Goal: Information Seeking & Learning: Learn about a topic

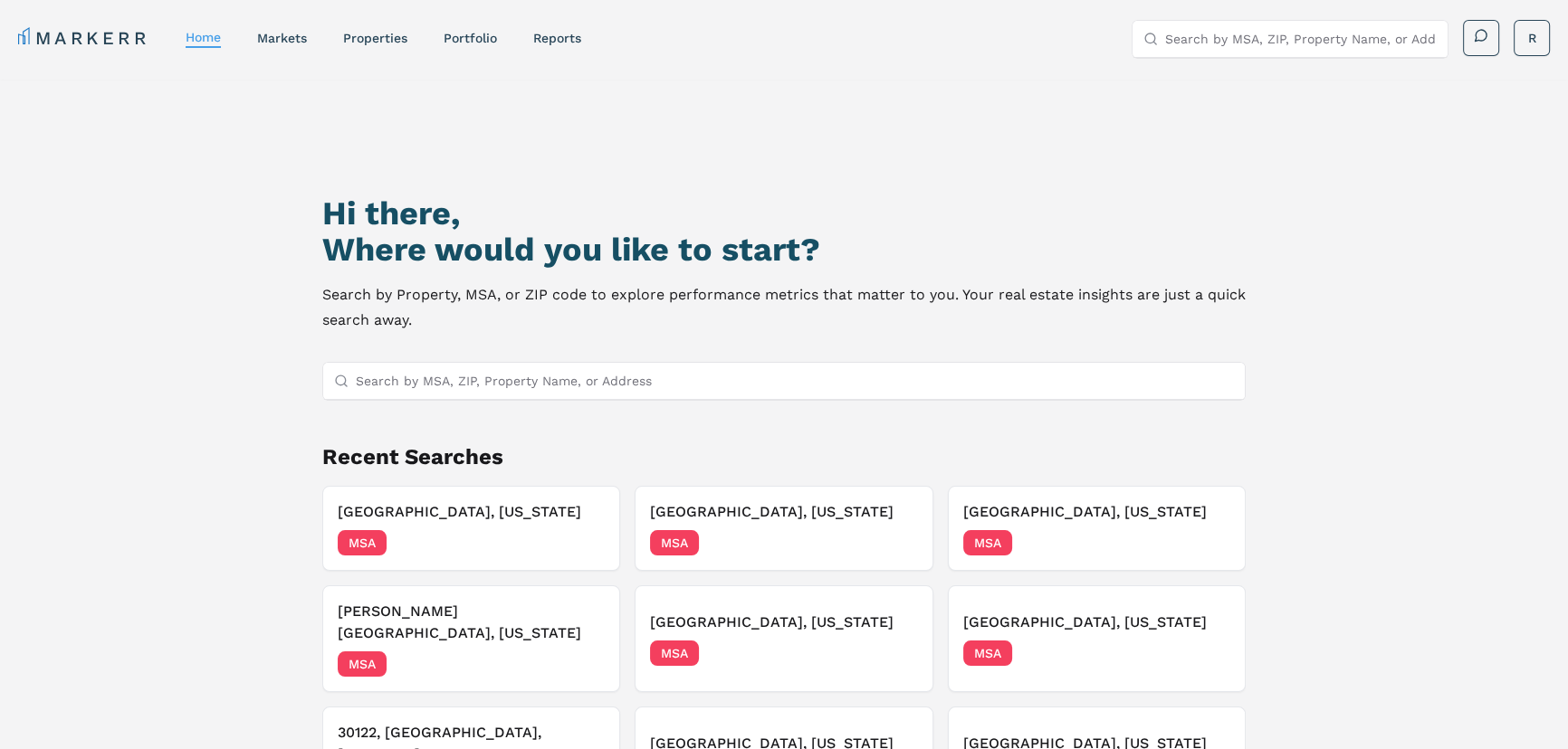
click at [442, 386] on input "Search by MSA, ZIP, Property Name, or Address" at bounding box center [794, 381] width 878 height 36
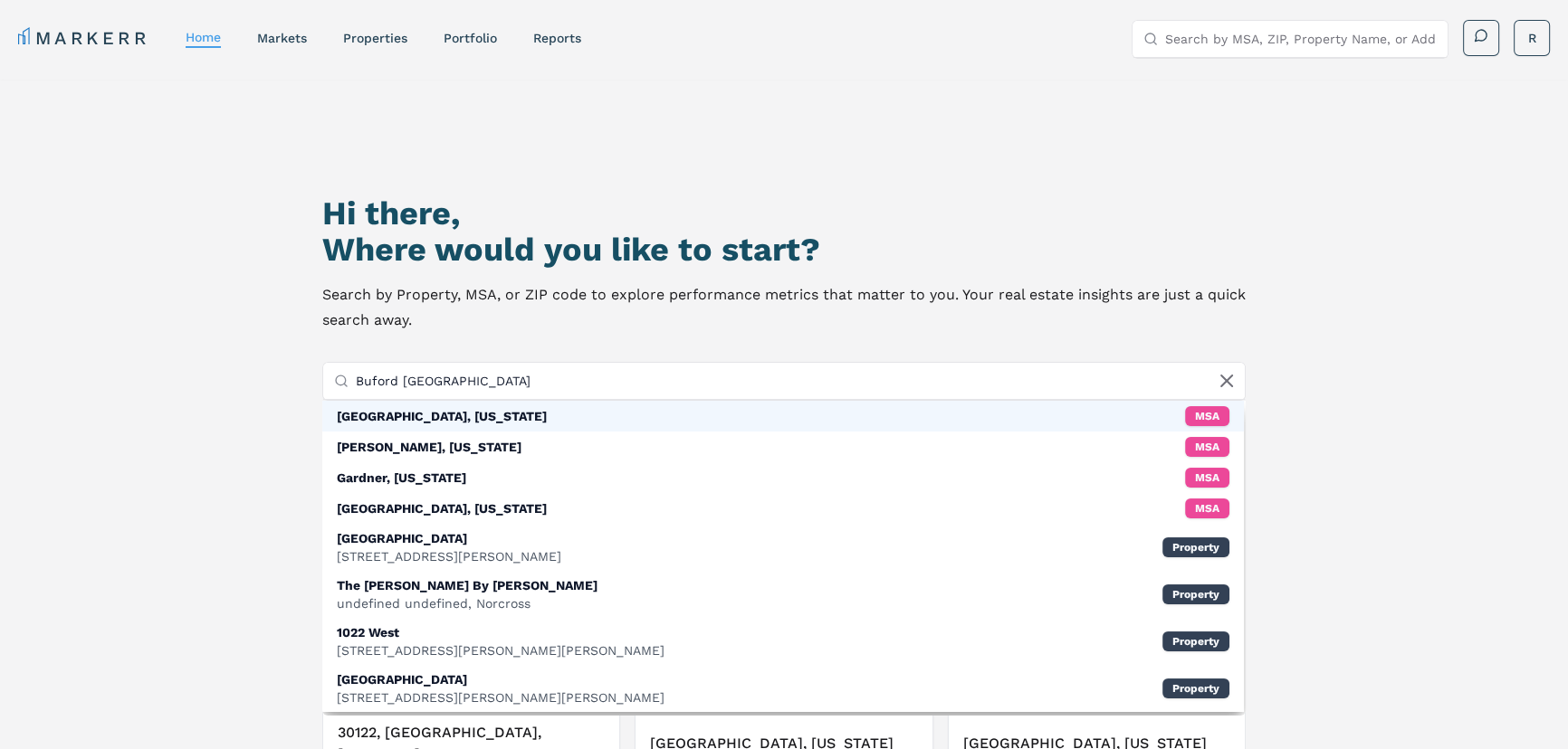
type input "Buford [GEOGRAPHIC_DATA]"
click at [406, 414] on div "[GEOGRAPHIC_DATA], [US_STATE]" at bounding box center [441, 415] width 210 height 18
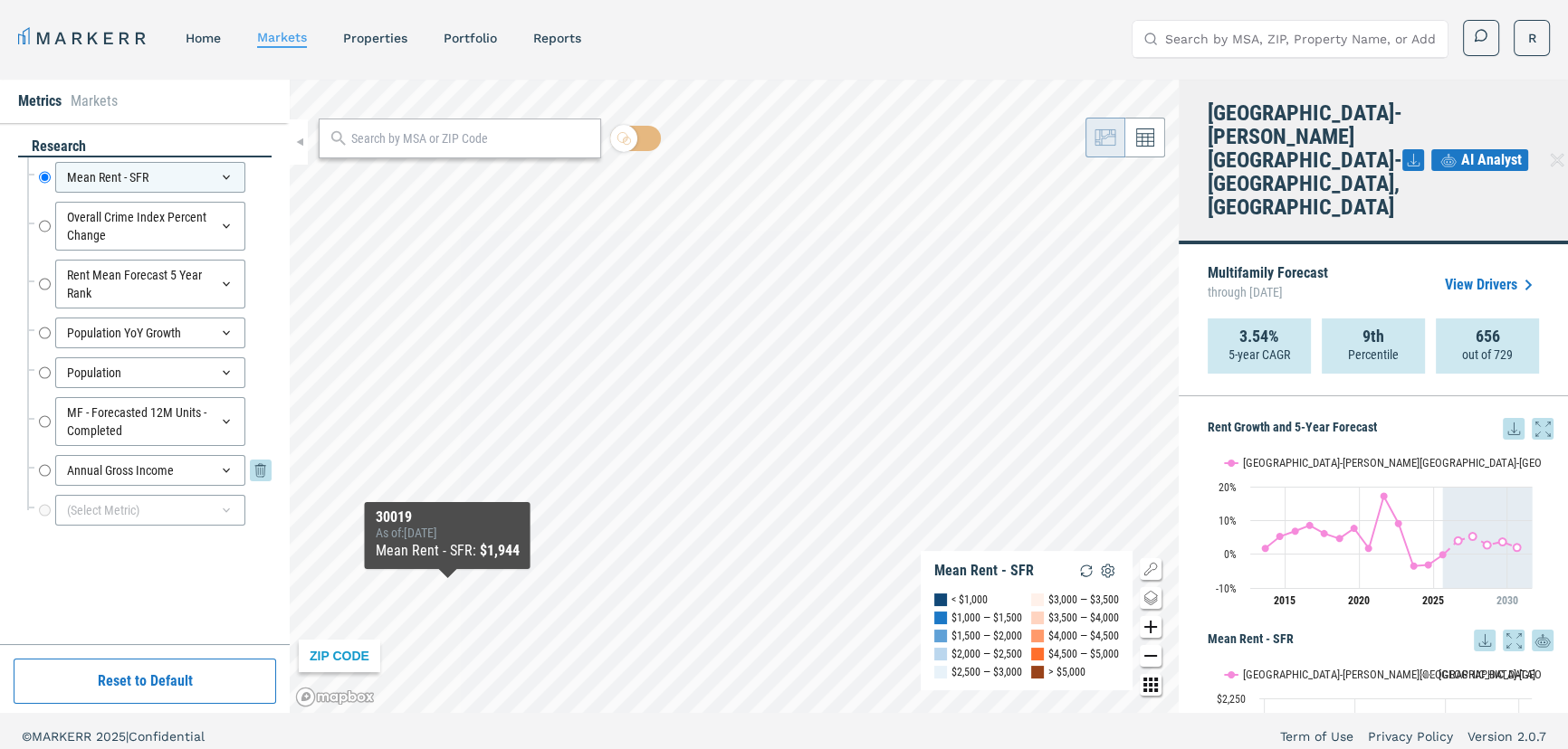
click at [225, 468] on icon at bounding box center [227, 470] width 7 height 5
click at [41, 467] on input "Annual Gross Income" at bounding box center [45, 470] width 12 height 31
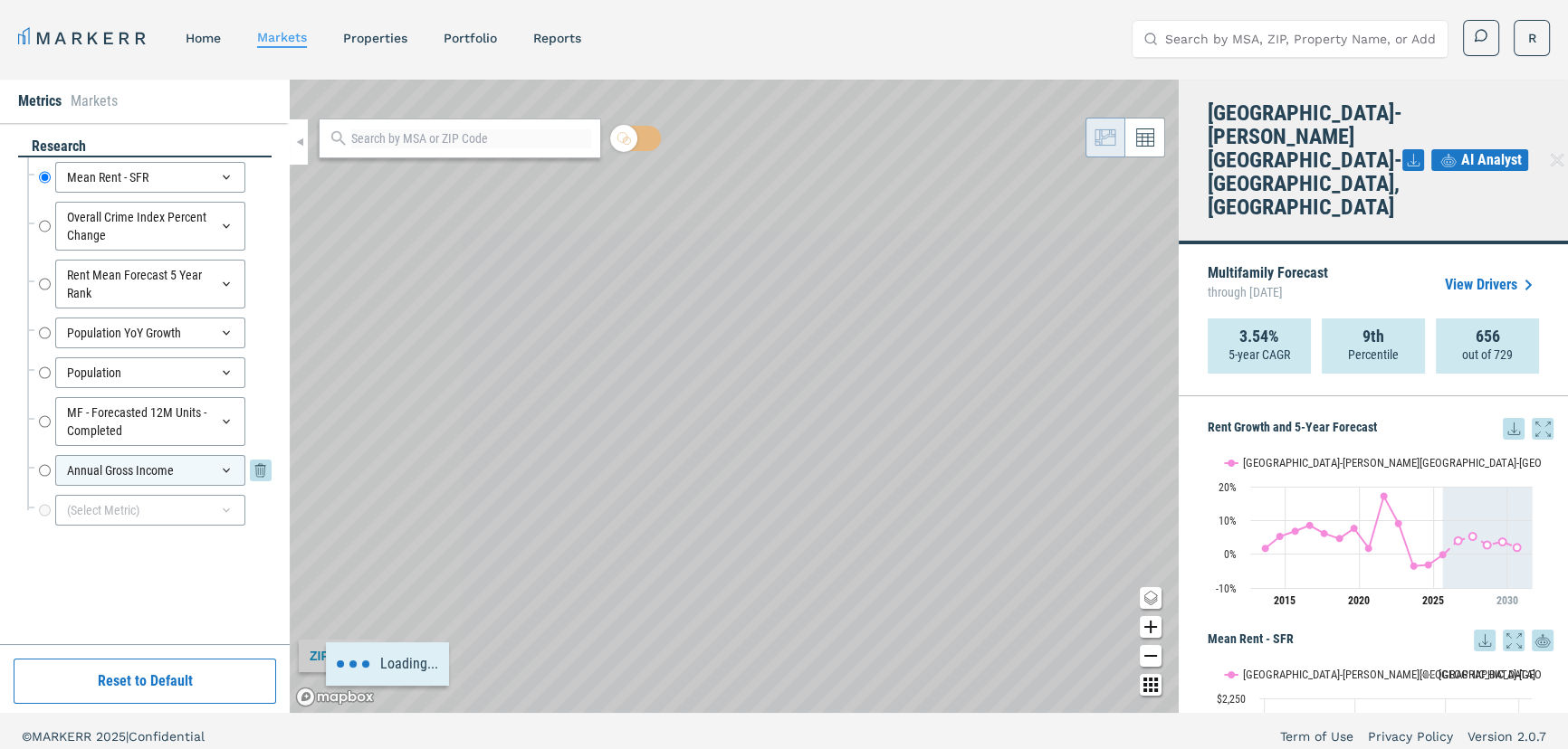
radio input "false"
radio input "true"
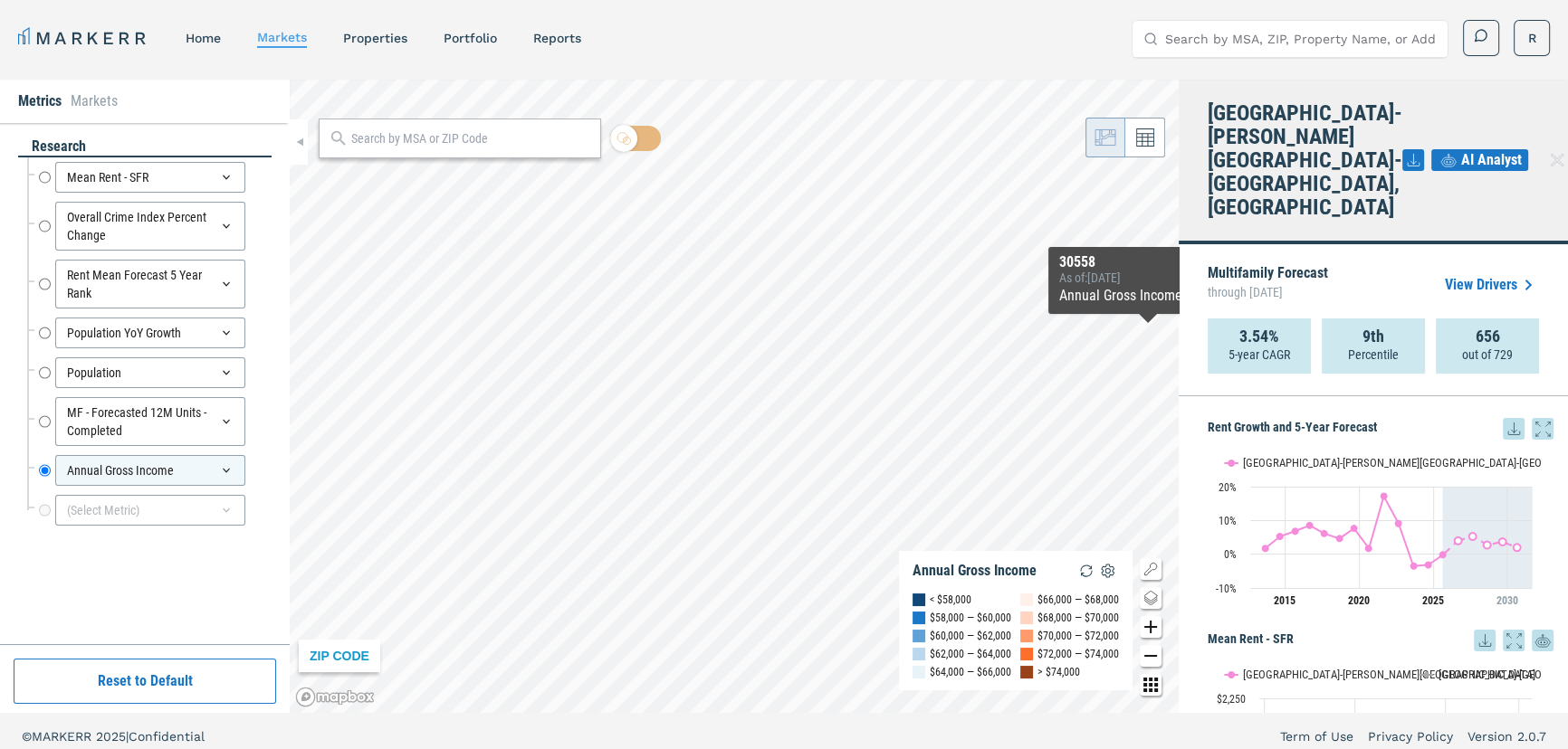
drag, startPoint x: 661, startPoint y: 436, endPoint x: 1225, endPoint y: 316, distance: 576.6
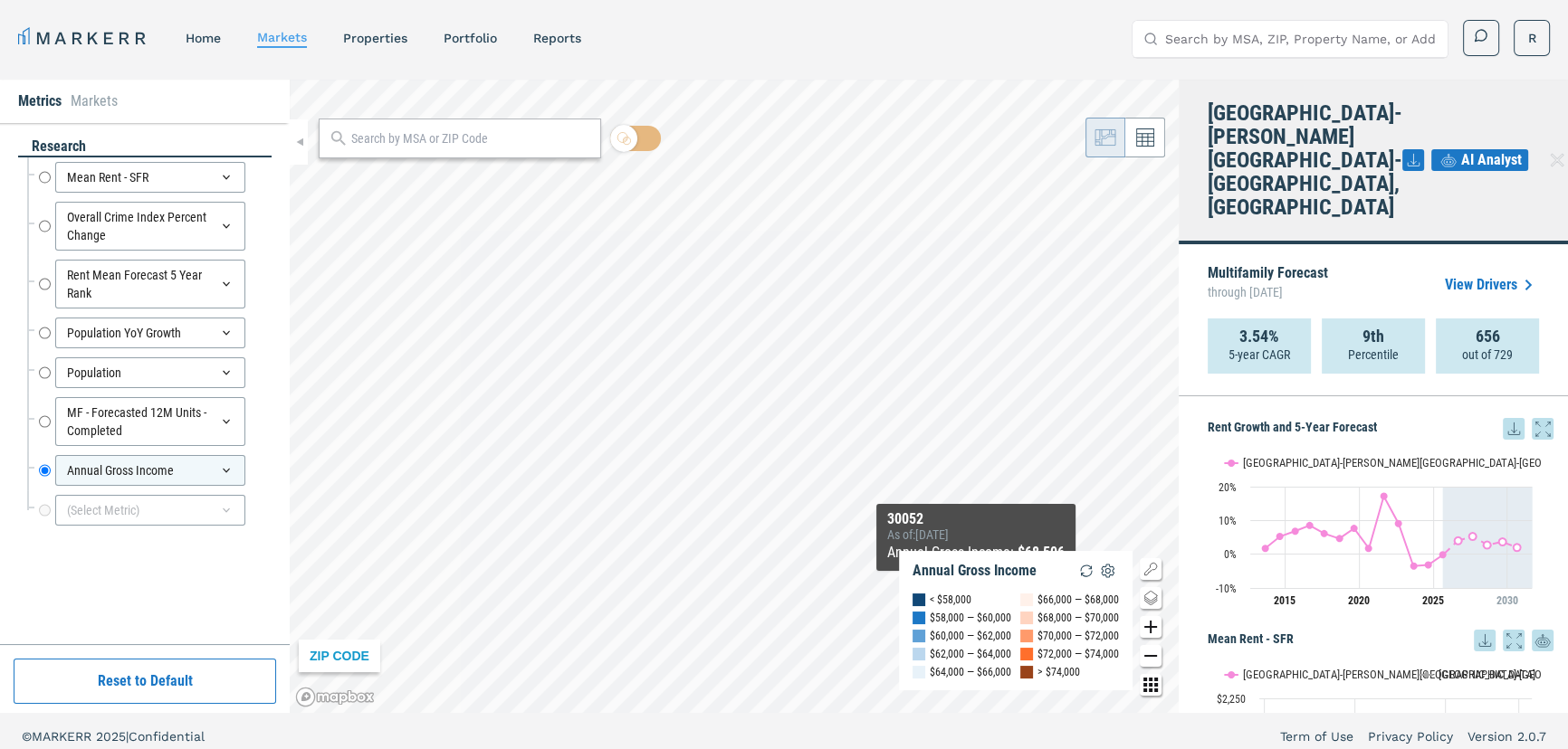
click at [976, 589] on div "ZIP CODE Annual Gross Income < $58,000 $58,000 — $60,000 $60,000 — $62,000 $62,…" at bounding box center [734, 395] width 889 height 633
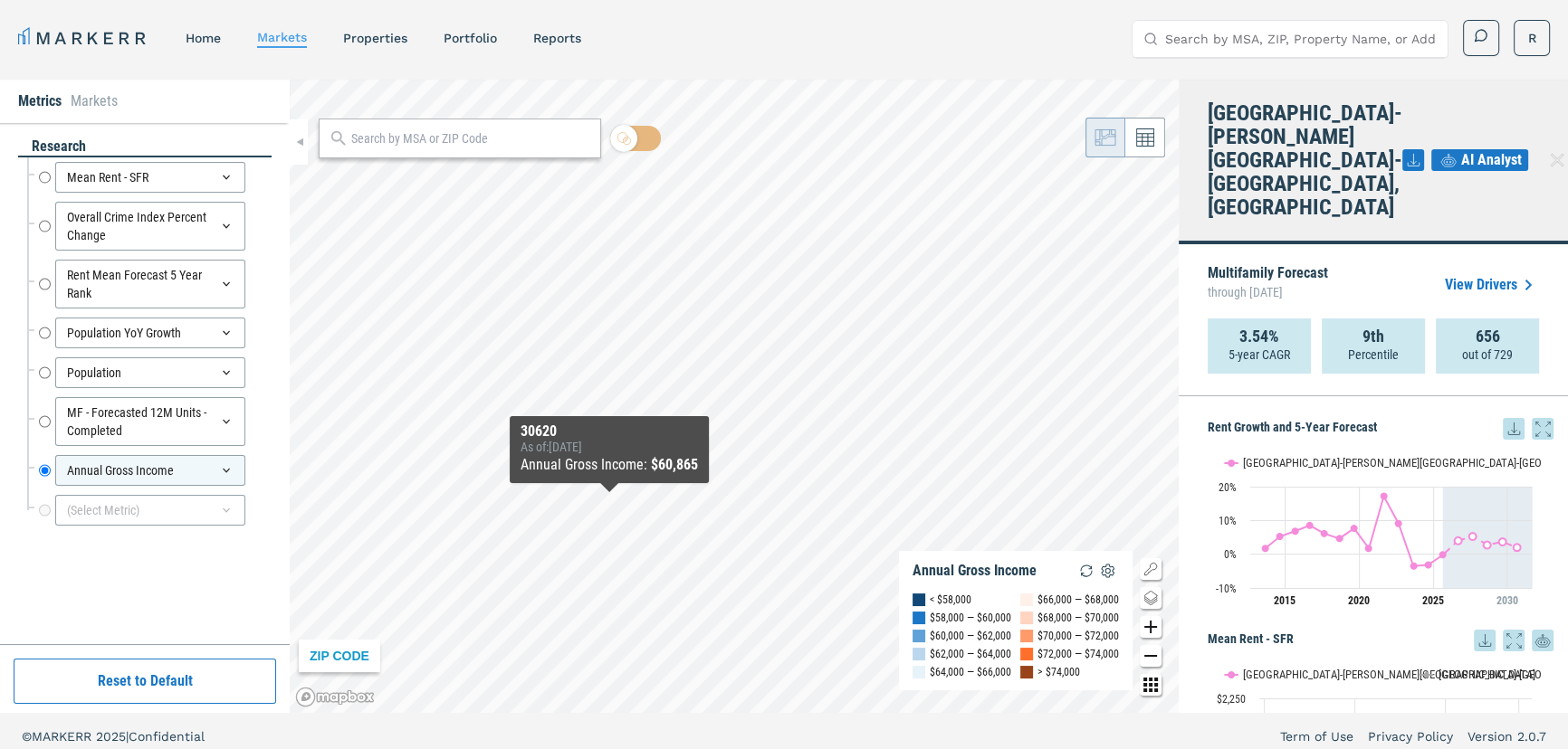
click at [609, 502] on div "ZIP CODE Annual Gross Income < $58,000 $58,000 — $60,000 $60,000 — $62,000 $62,…" at bounding box center [734, 395] width 889 height 633
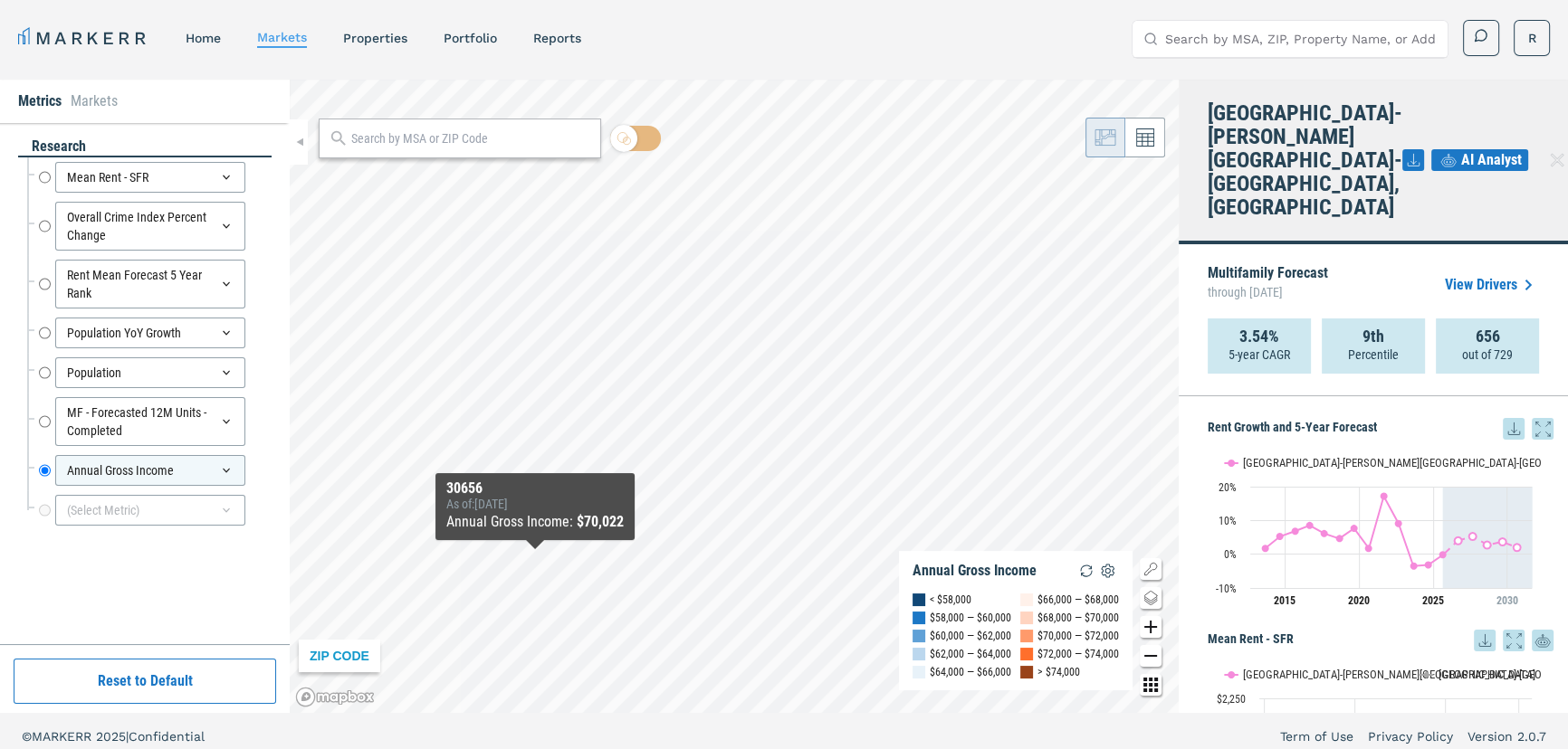
drag, startPoint x: 945, startPoint y: 589, endPoint x: 1122, endPoint y: -66, distance: 678.5
click at [1122, 0] on html "MARKERR home markets properties Portfolio reports Search by MSA, ZIP, Property …" at bounding box center [784, 380] width 1568 height 760
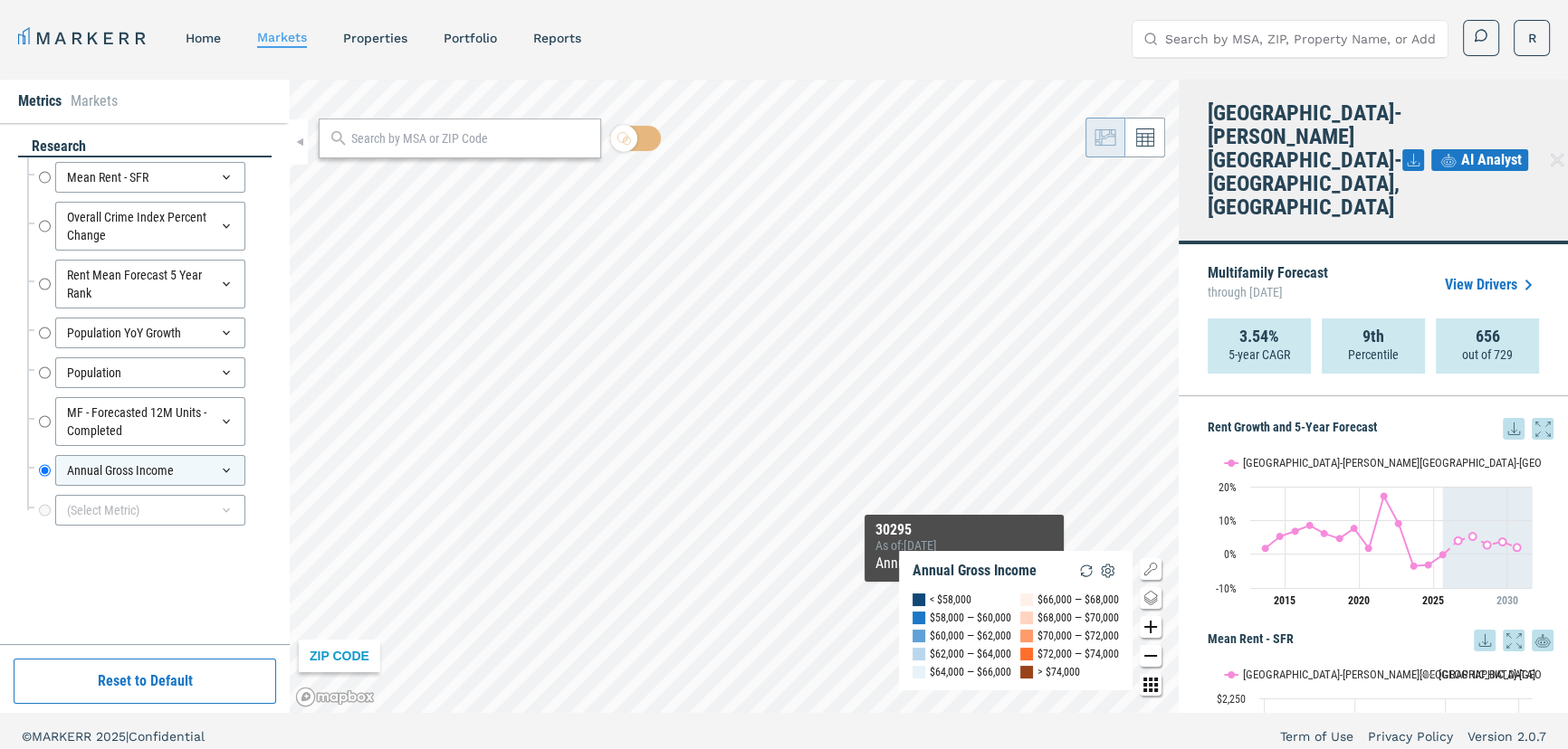
click at [971, 651] on div "ZIP CODE Annual Gross Income < $58,000 $58,000 — $60,000 $60,000 — $62,000 $62,…" at bounding box center [734, 395] width 889 height 633
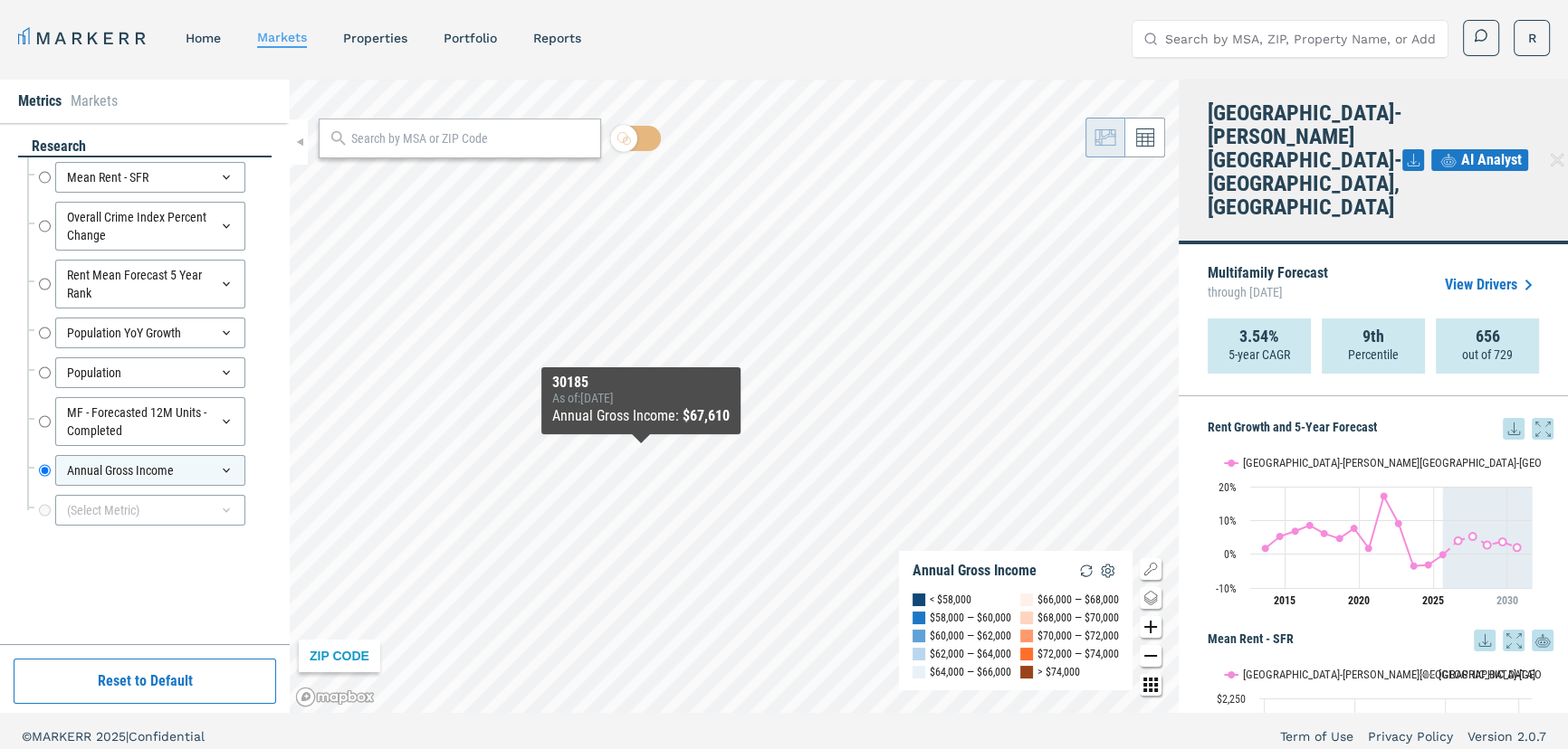
scroll to position [10, 0]
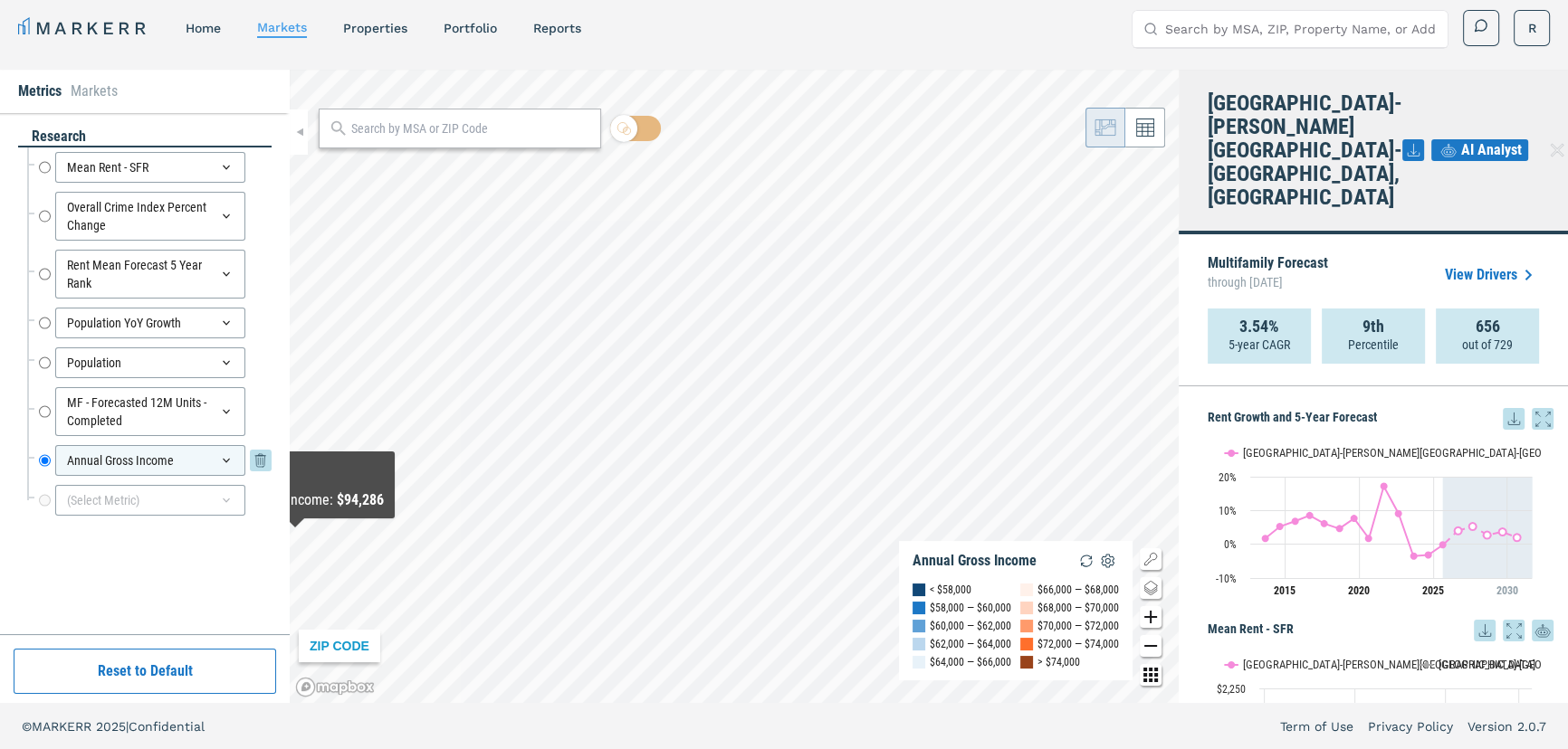
click at [45, 458] on input "Annual Gross Income" at bounding box center [45, 460] width 12 height 31
click at [35, 164] on div "Mean Rent - SFR Mean Rent - SFR" at bounding box center [149, 167] width 245 height 40
click at [39, 164] on input "Mean Rent - SFR" at bounding box center [45, 167] width 12 height 31
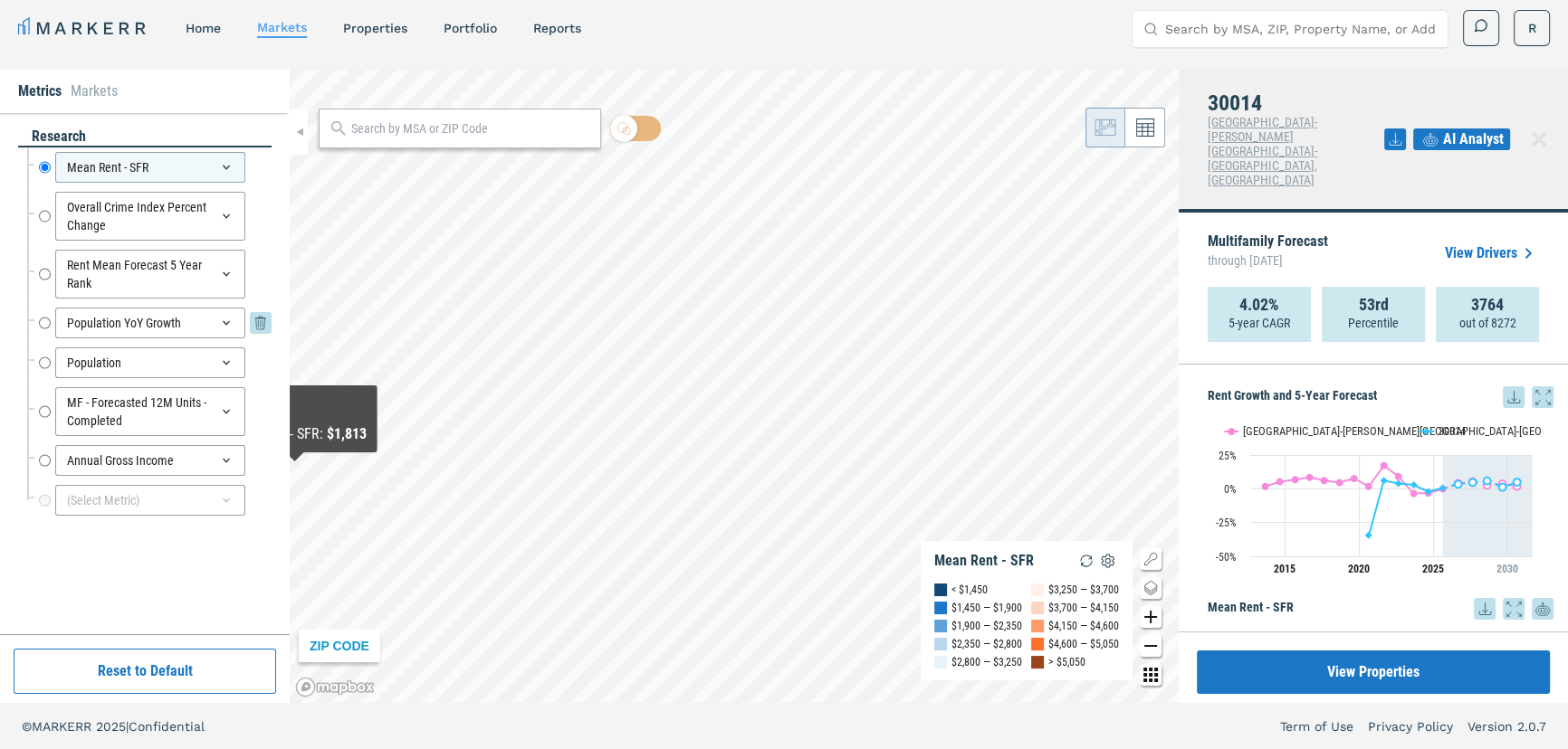
click at [42, 317] on input "Population YoY Growth" at bounding box center [45, 323] width 12 height 31
radio input "false"
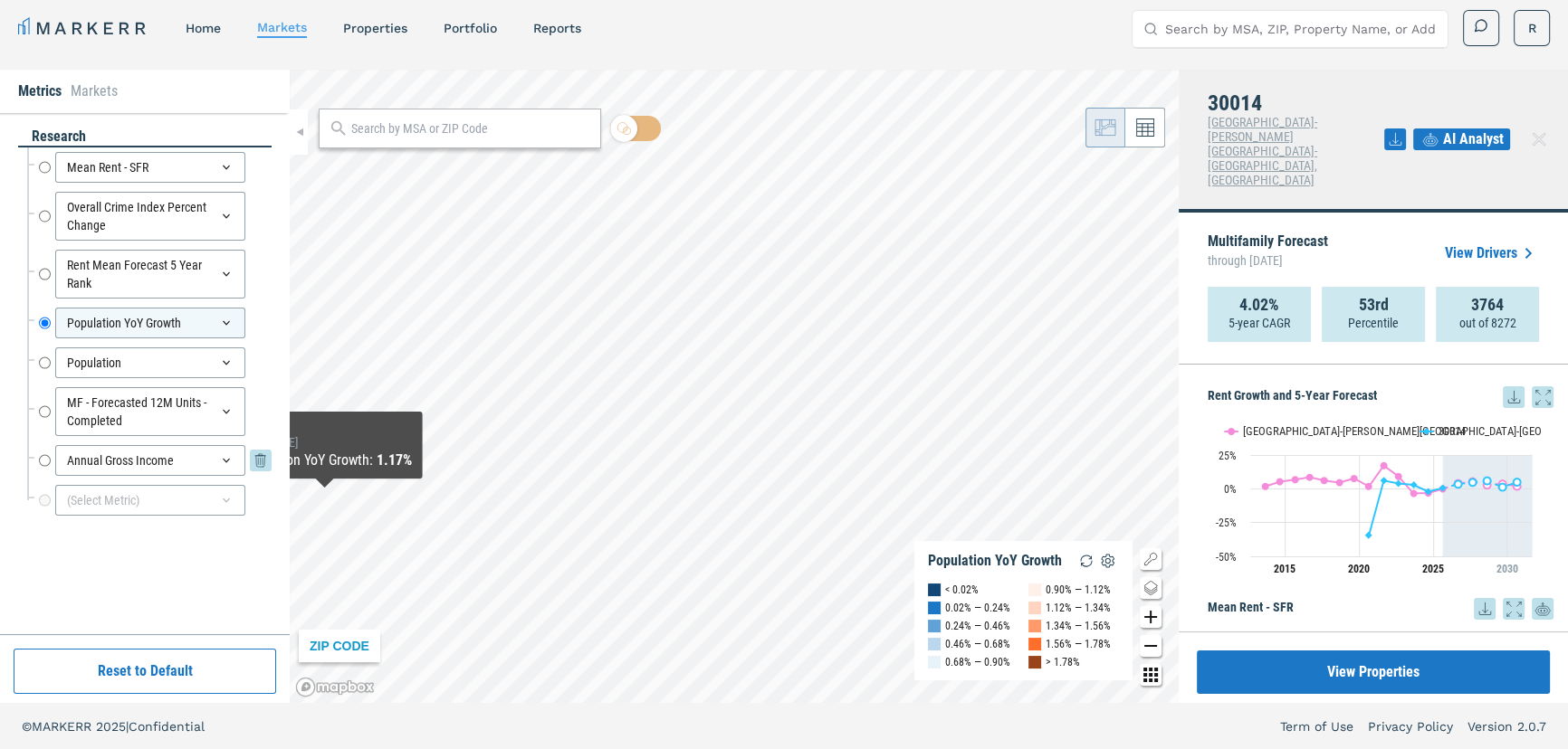
click at [43, 457] on input "Annual Gross Income" at bounding box center [45, 460] width 12 height 31
radio input "false"
radio input "true"
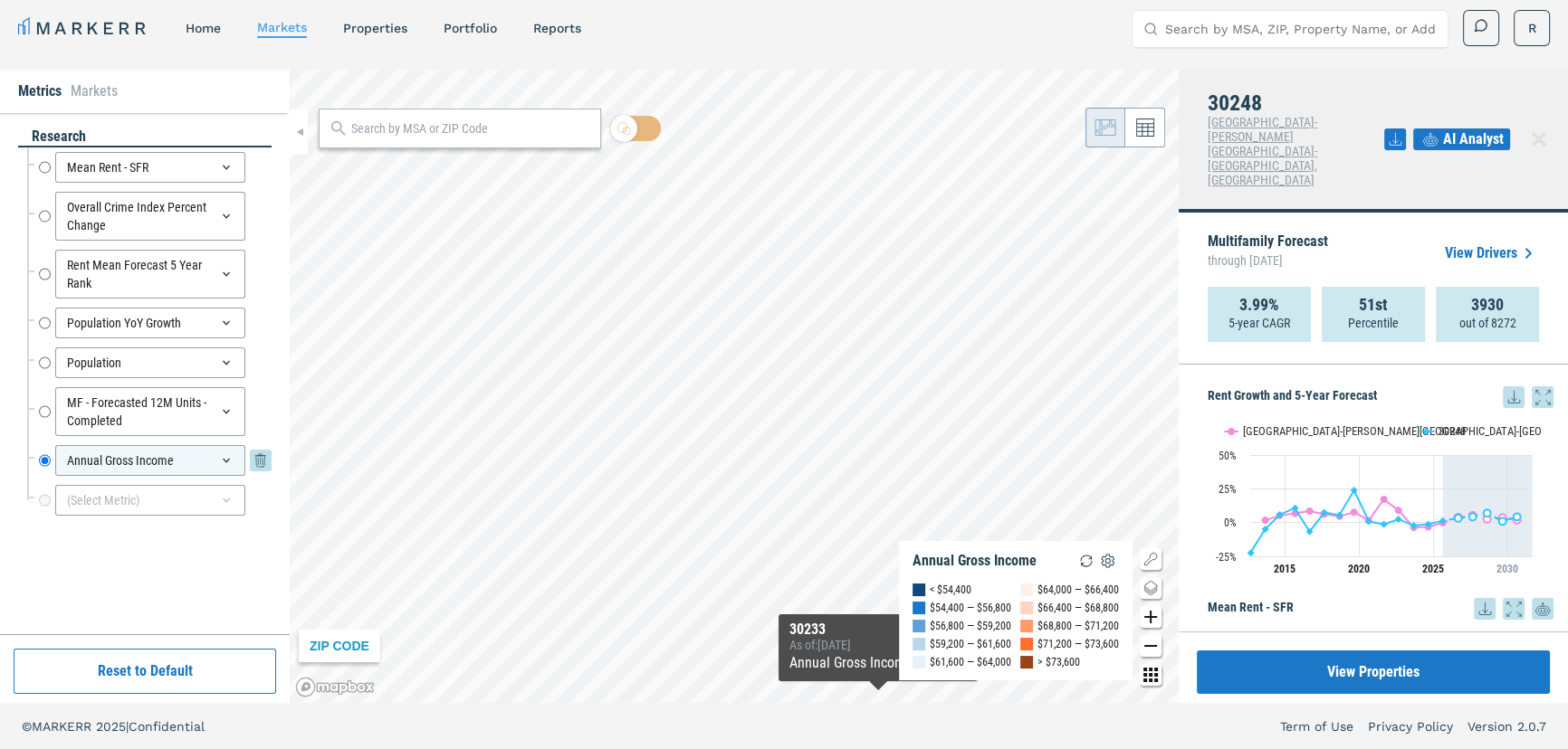
click at [216, 452] on div "Annual Gross Income" at bounding box center [150, 460] width 190 height 31
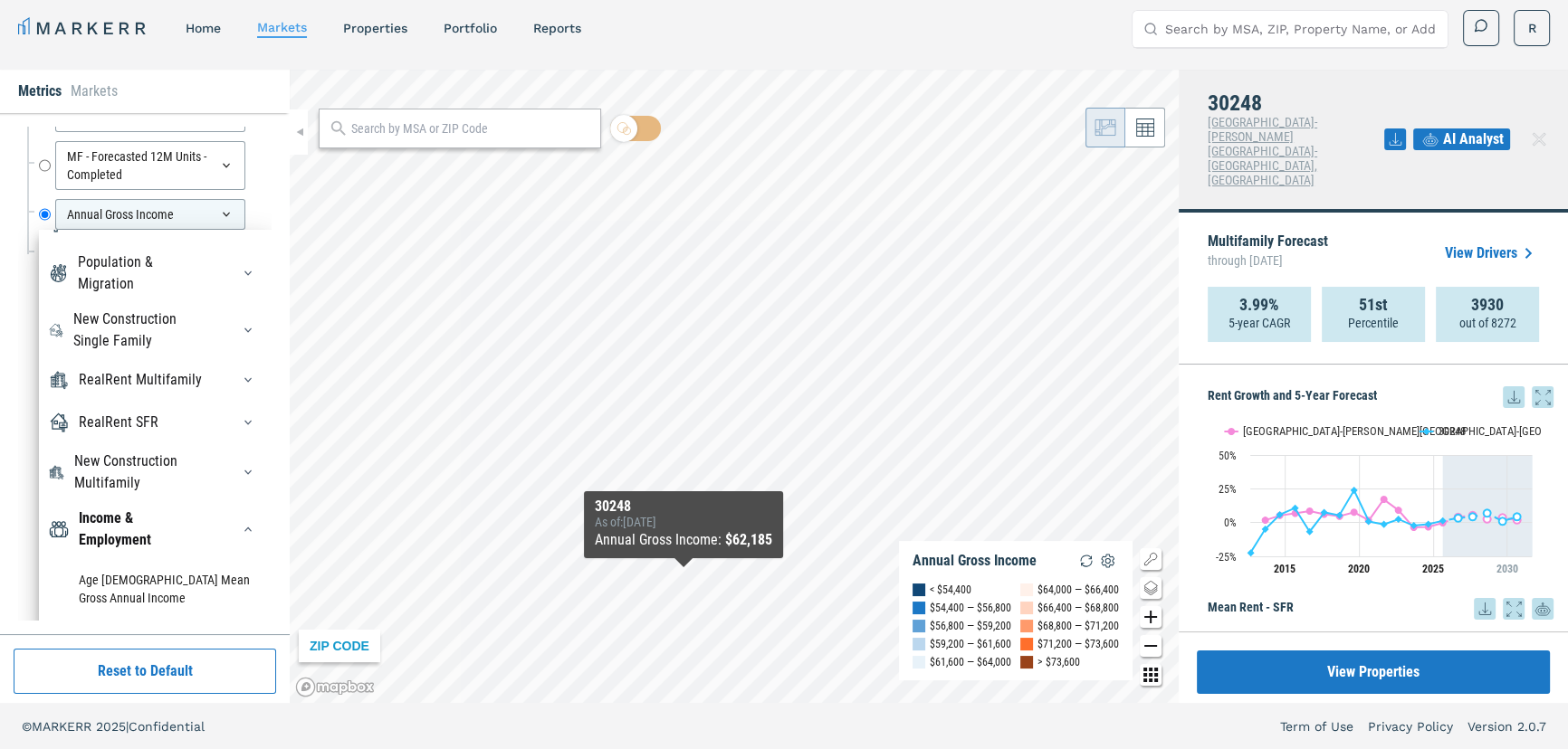
scroll to position [0, 0]
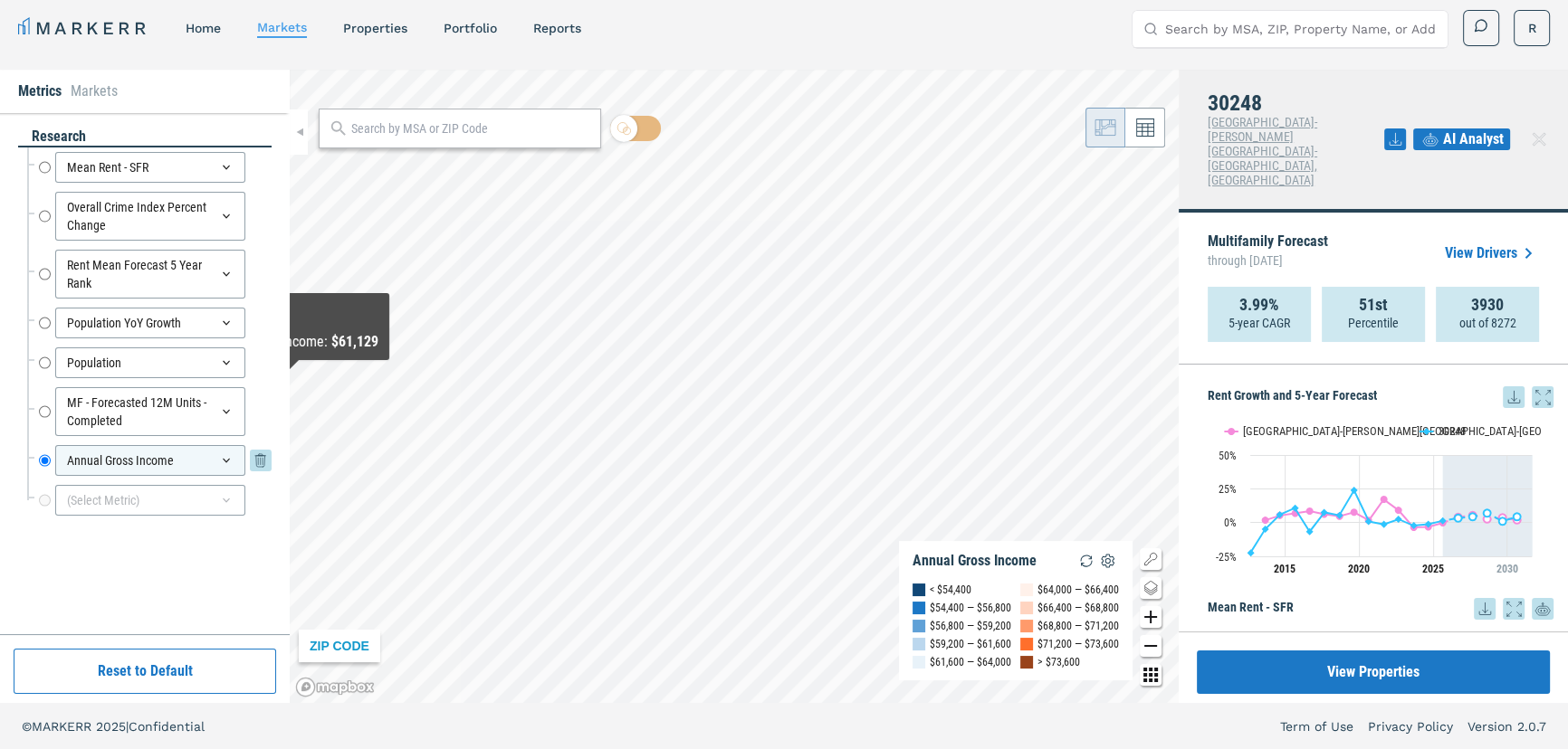
click at [226, 460] on icon at bounding box center [227, 461] width 7 height 5
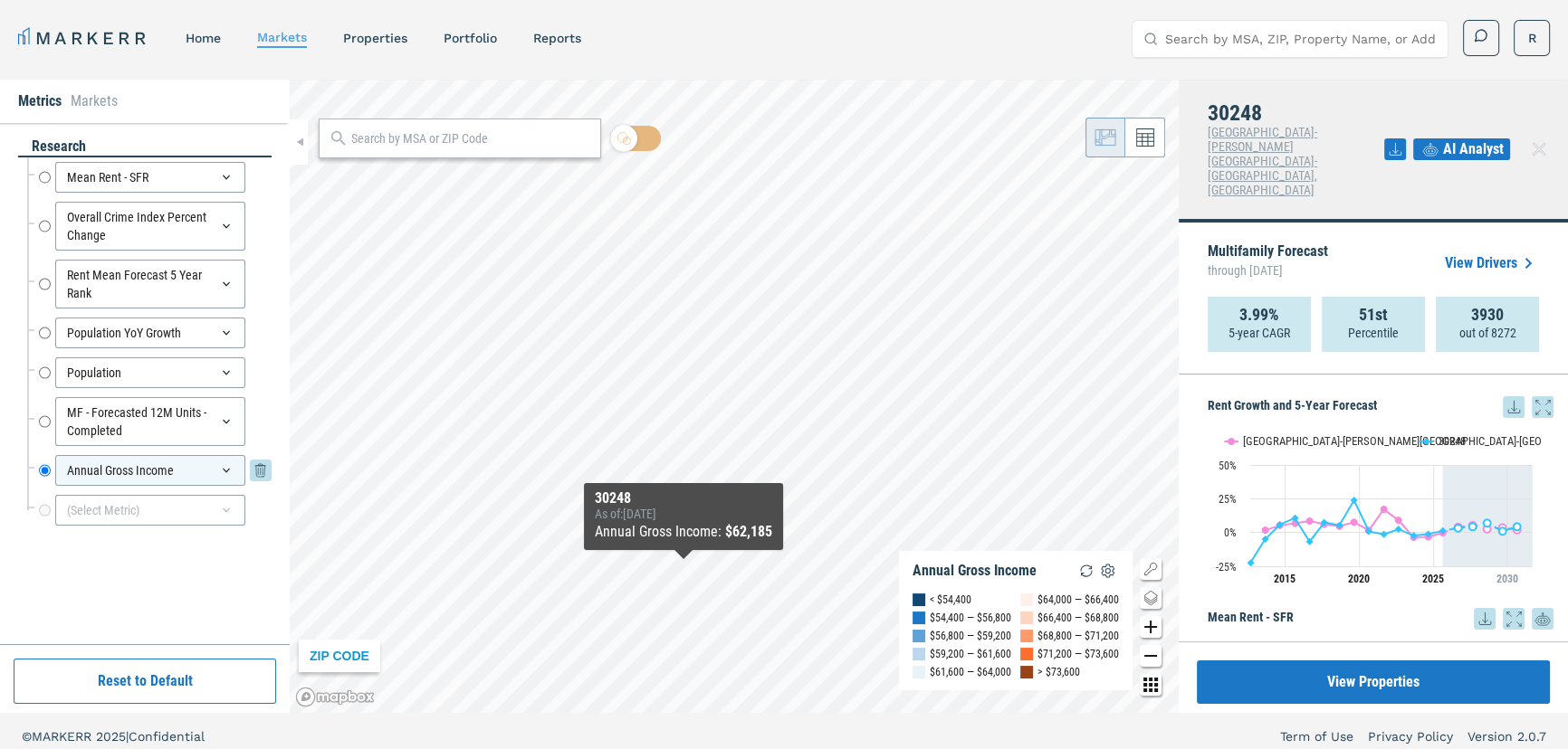
click at [231, 464] on div "Annual Gross Income" at bounding box center [150, 470] width 190 height 31
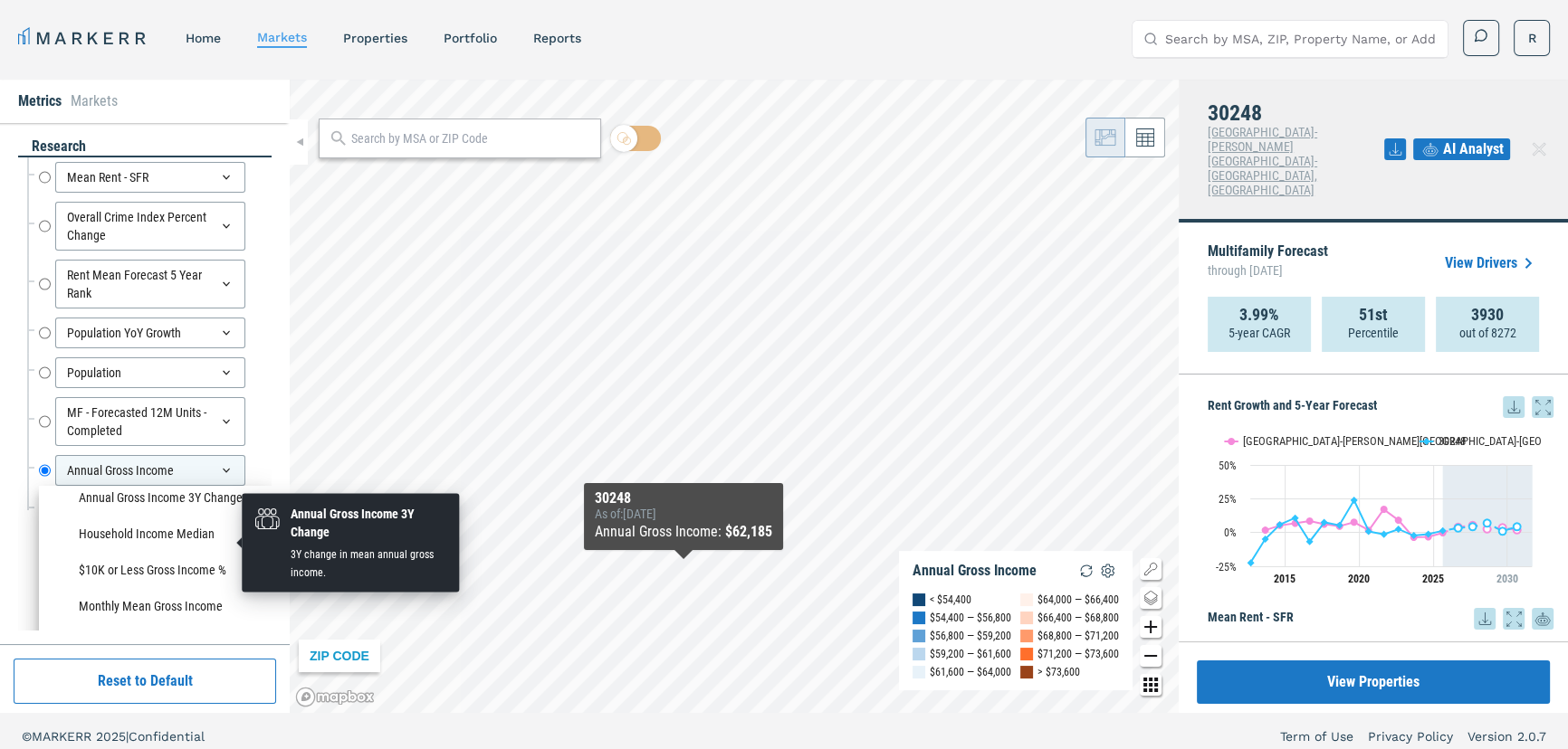
scroll to position [1700, 0]
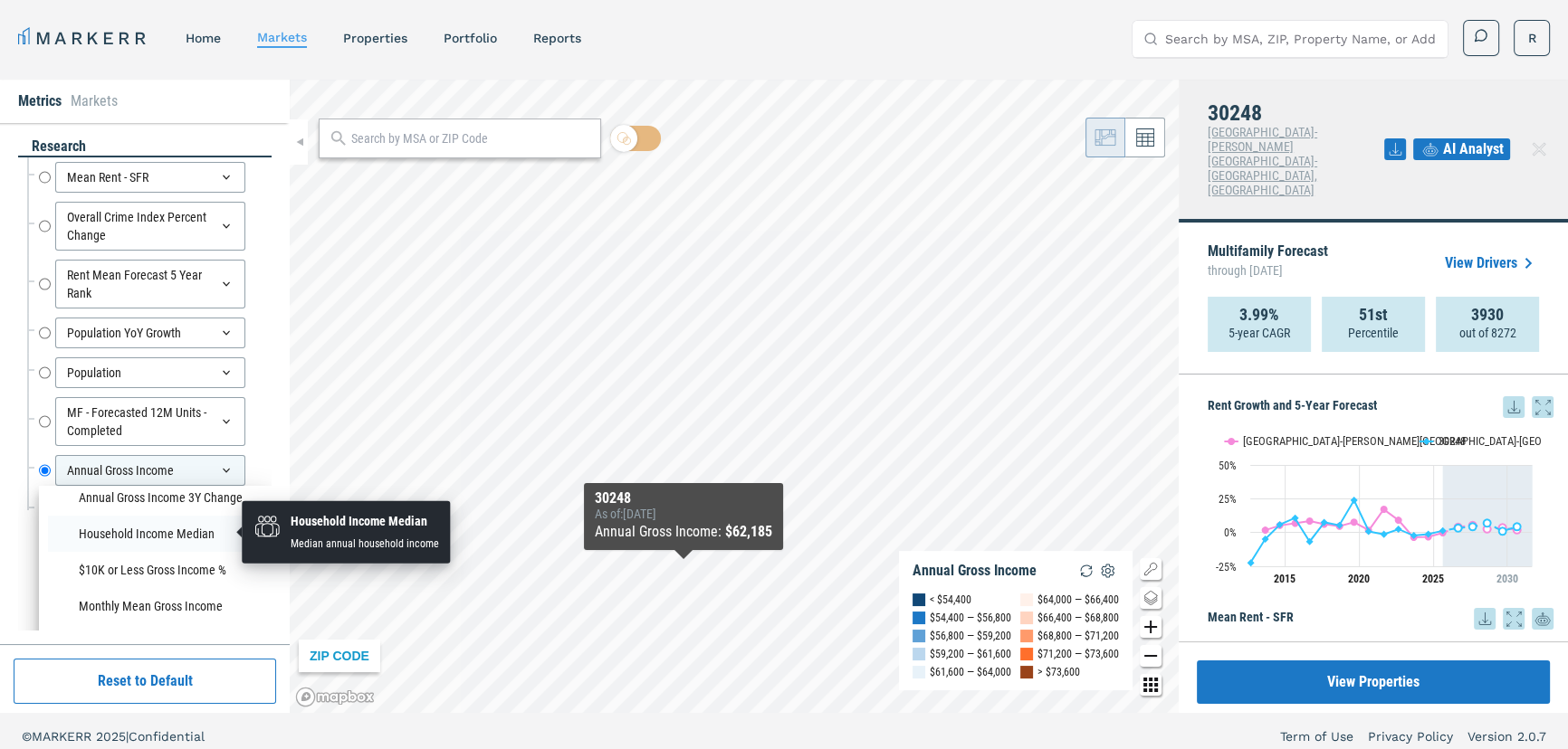
click at [138, 536] on li "Household Income Median" at bounding box center [155, 534] width 215 height 36
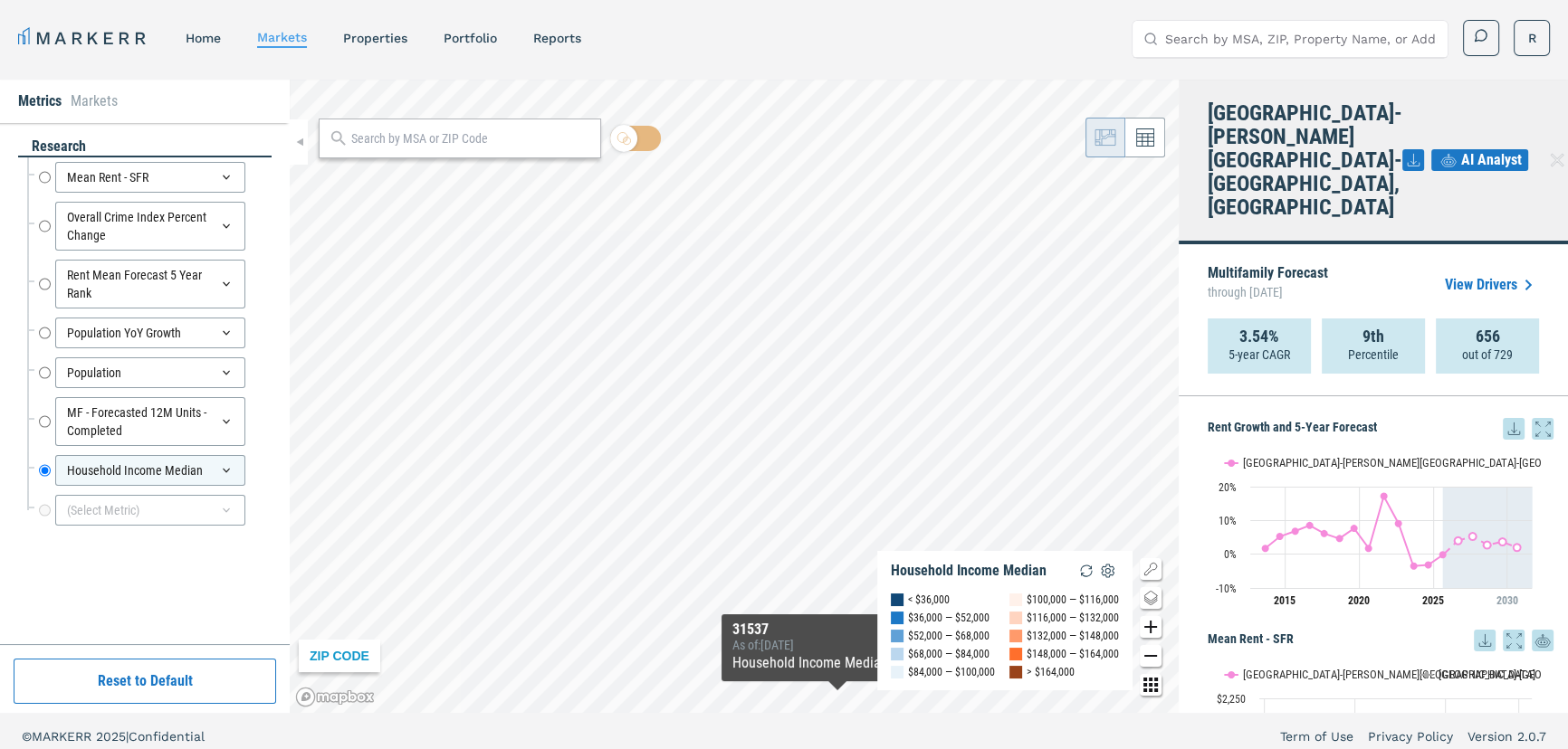
click at [837, 700] on div "ZIP CODE Household Income Median < $36,000 $36,000 — $52,000 $52,000 — $68,000 …" at bounding box center [734, 395] width 889 height 633
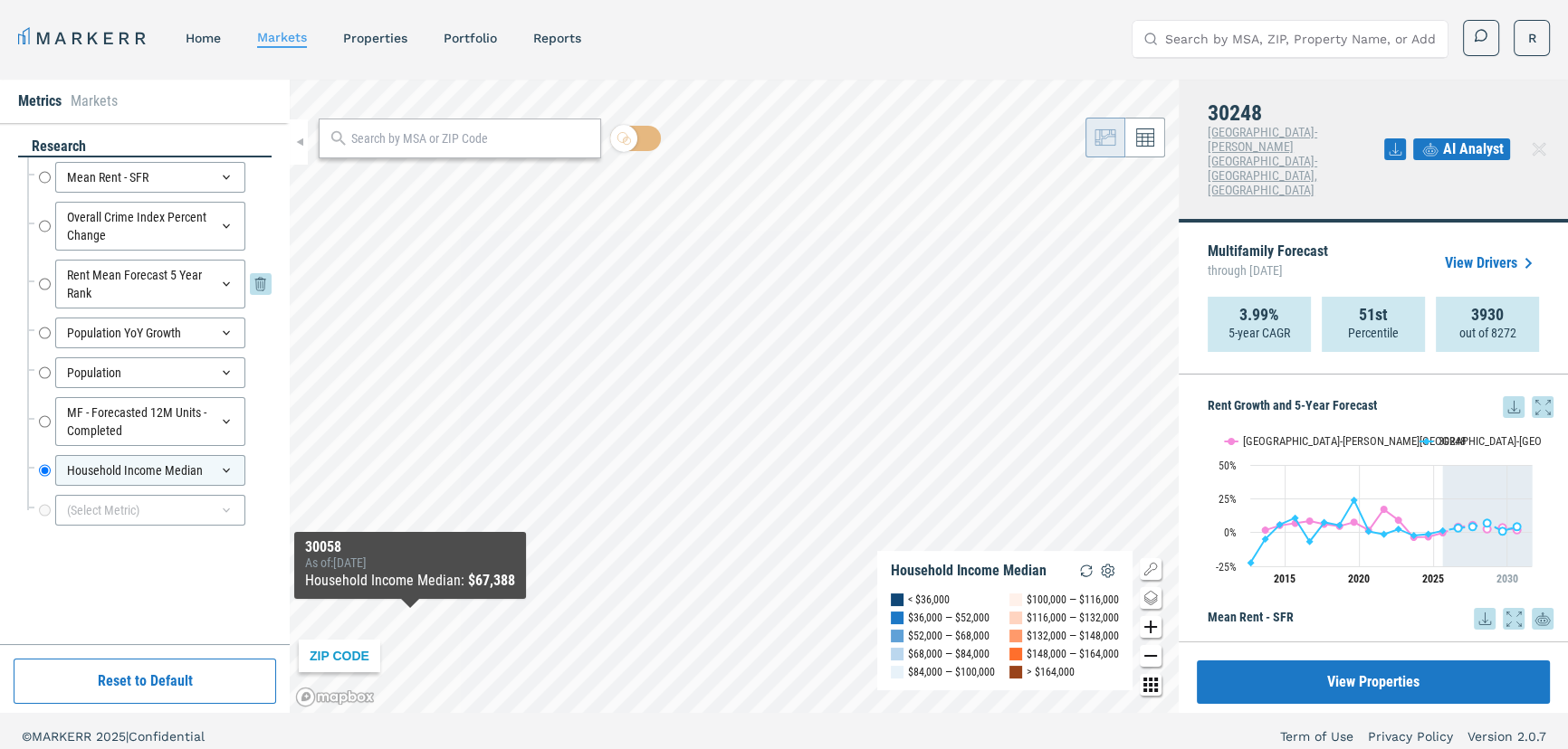
click at [45, 282] on input "Rent Mean Forecast 5 Year Rank" at bounding box center [45, 284] width 12 height 49
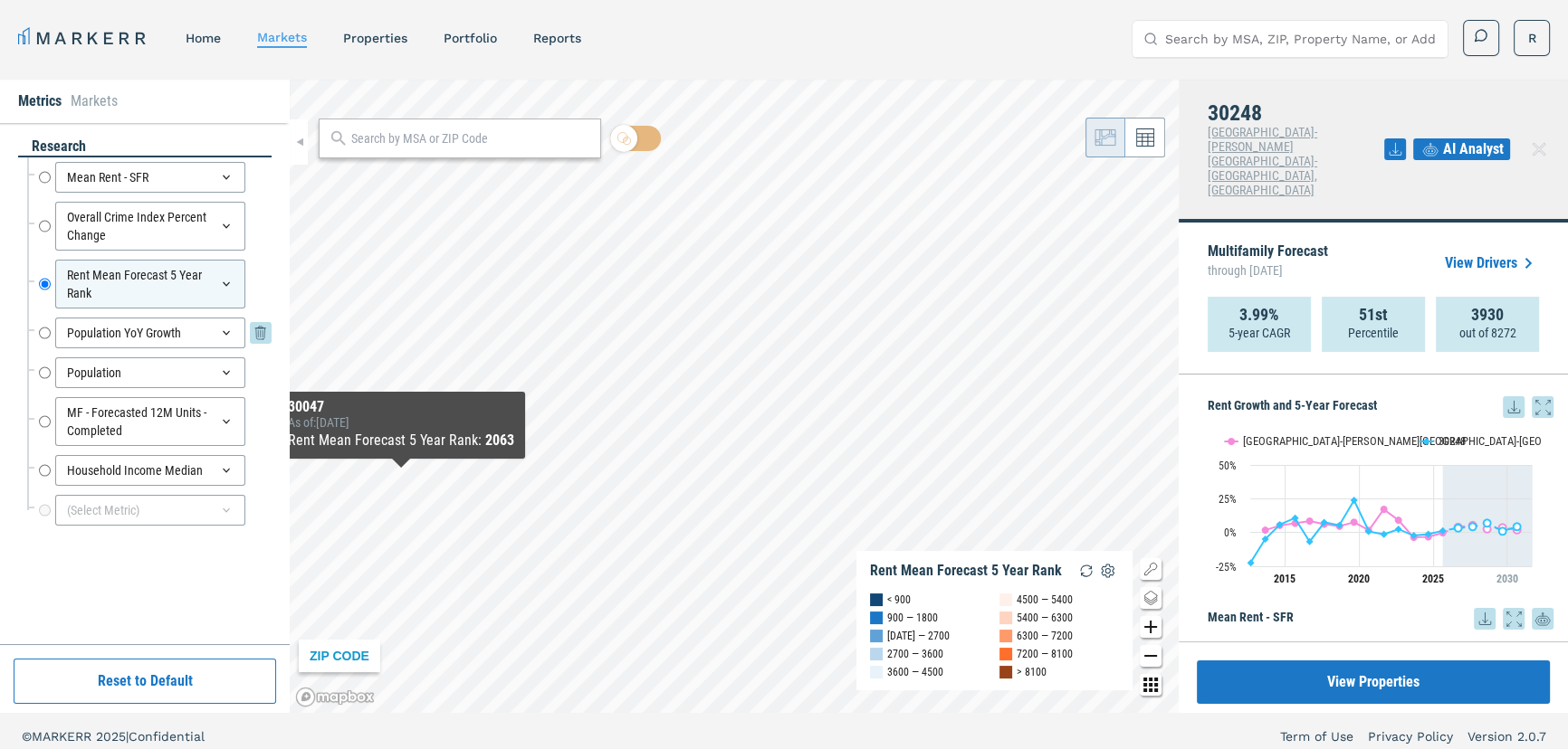
click at [43, 328] on input "Population YoY Growth" at bounding box center [45, 332] width 12 height 31
radio input "false"
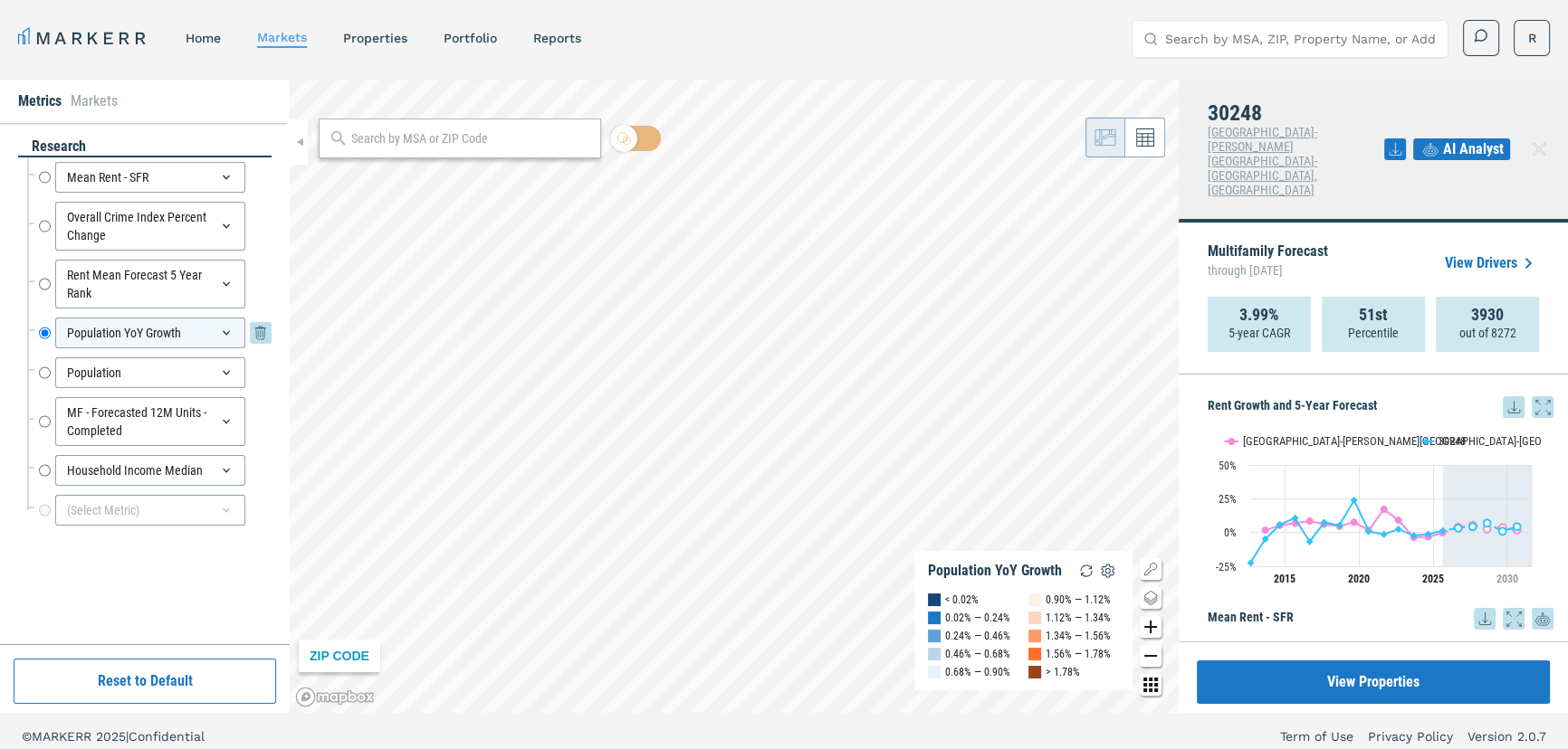
click at [226, 326] on icon at bounding box center [227, 333] width 15 height 15
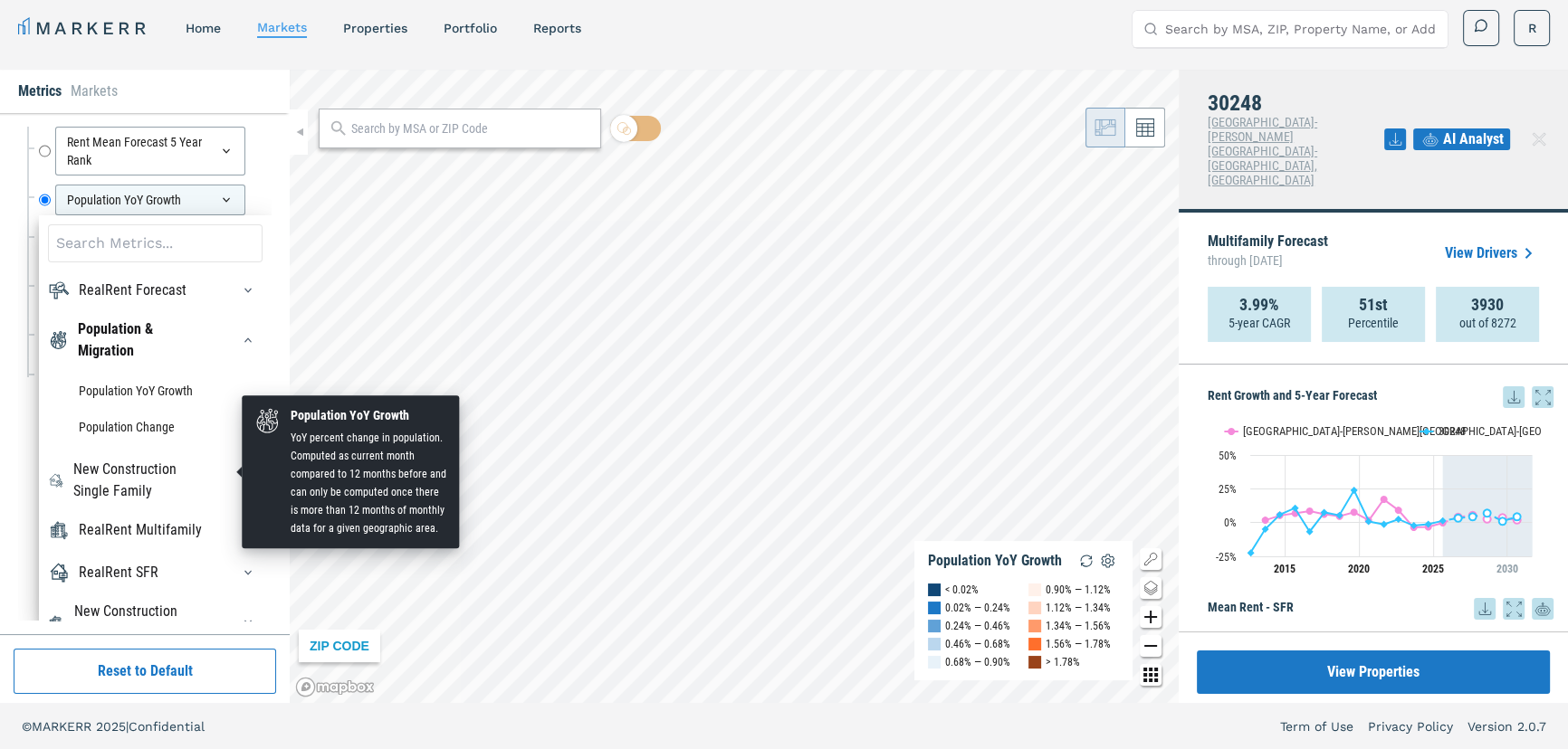
scroll to position [41, 0]
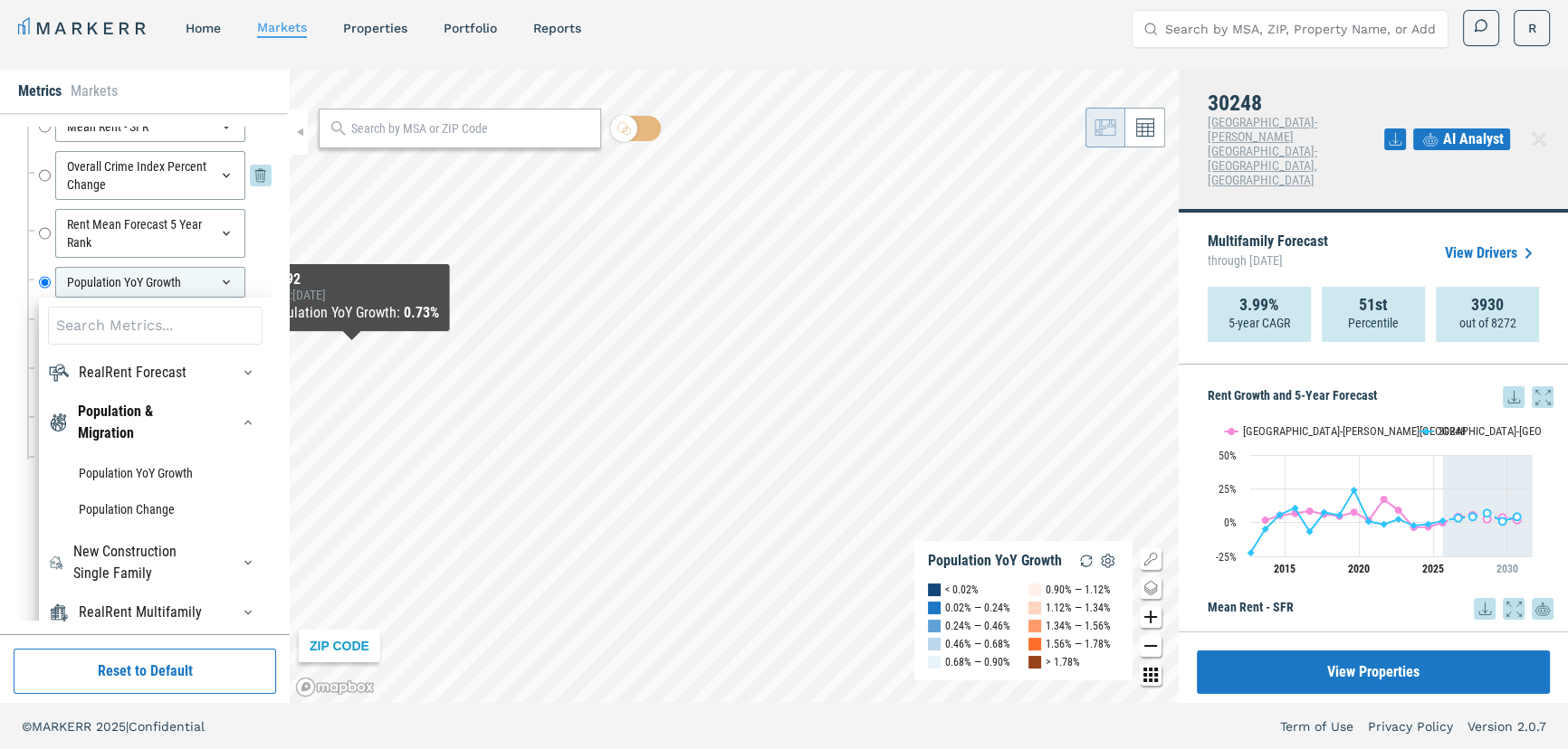
click at [42, 231] on div "Mean Rent - SFR Mean Rent - SFR Overall Crime Index Percent Change Overall Crim…" at bounding box center [149, 293] width 245 height 373
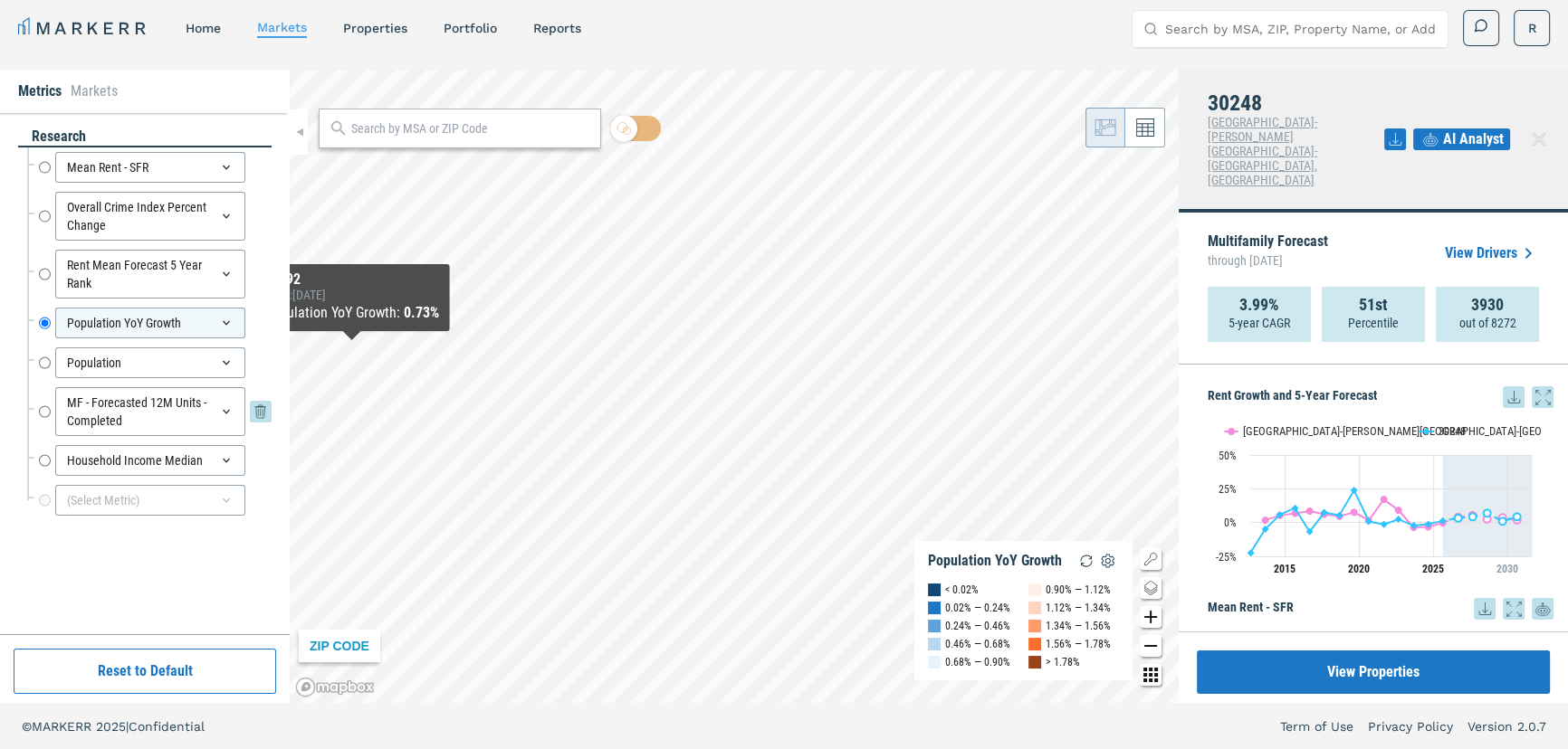
click at [40, 409] on input "MF - Forecasted 12M Units - Completed" at bounding box center [45, 411] width 12 height 49
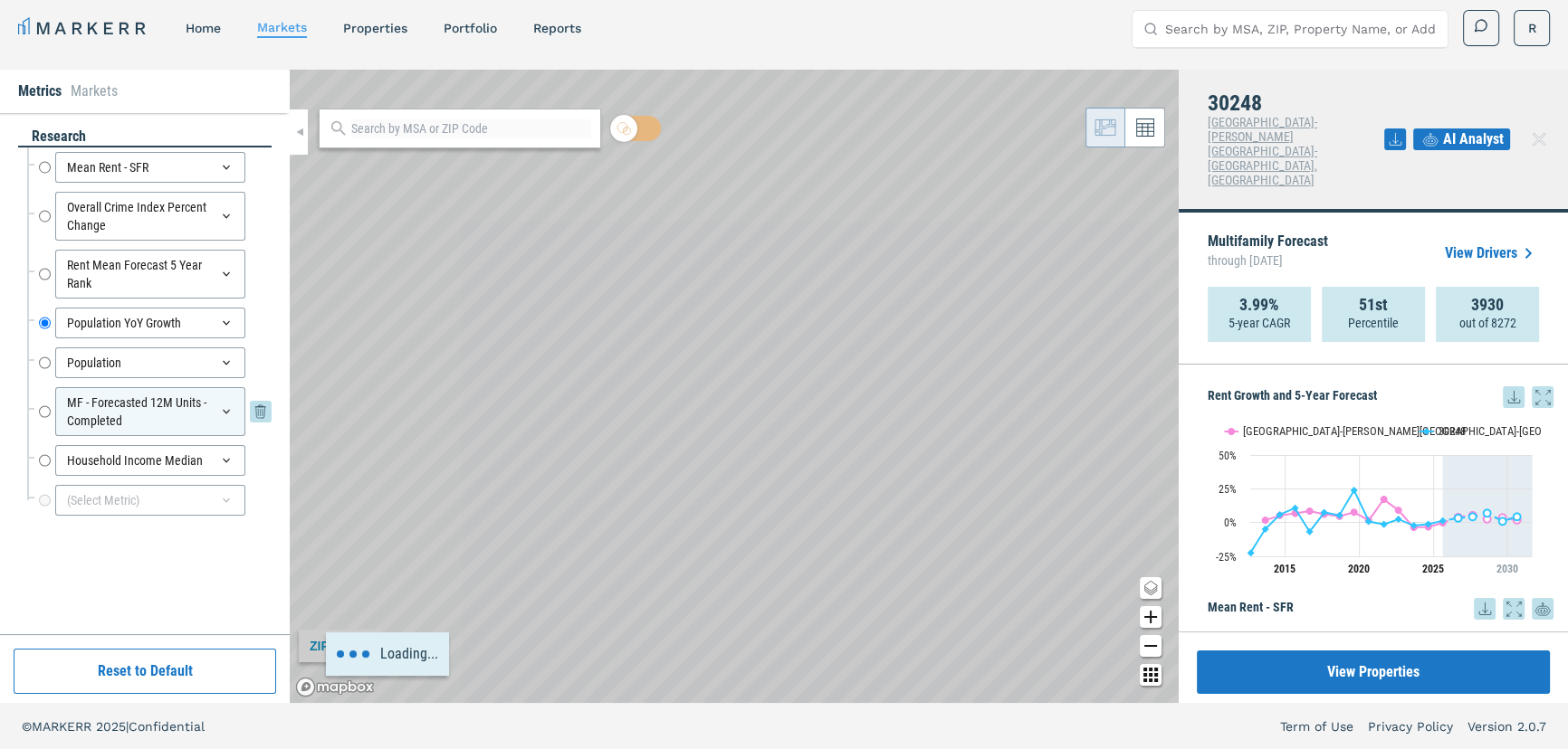
radio input "false"
radio input "true"
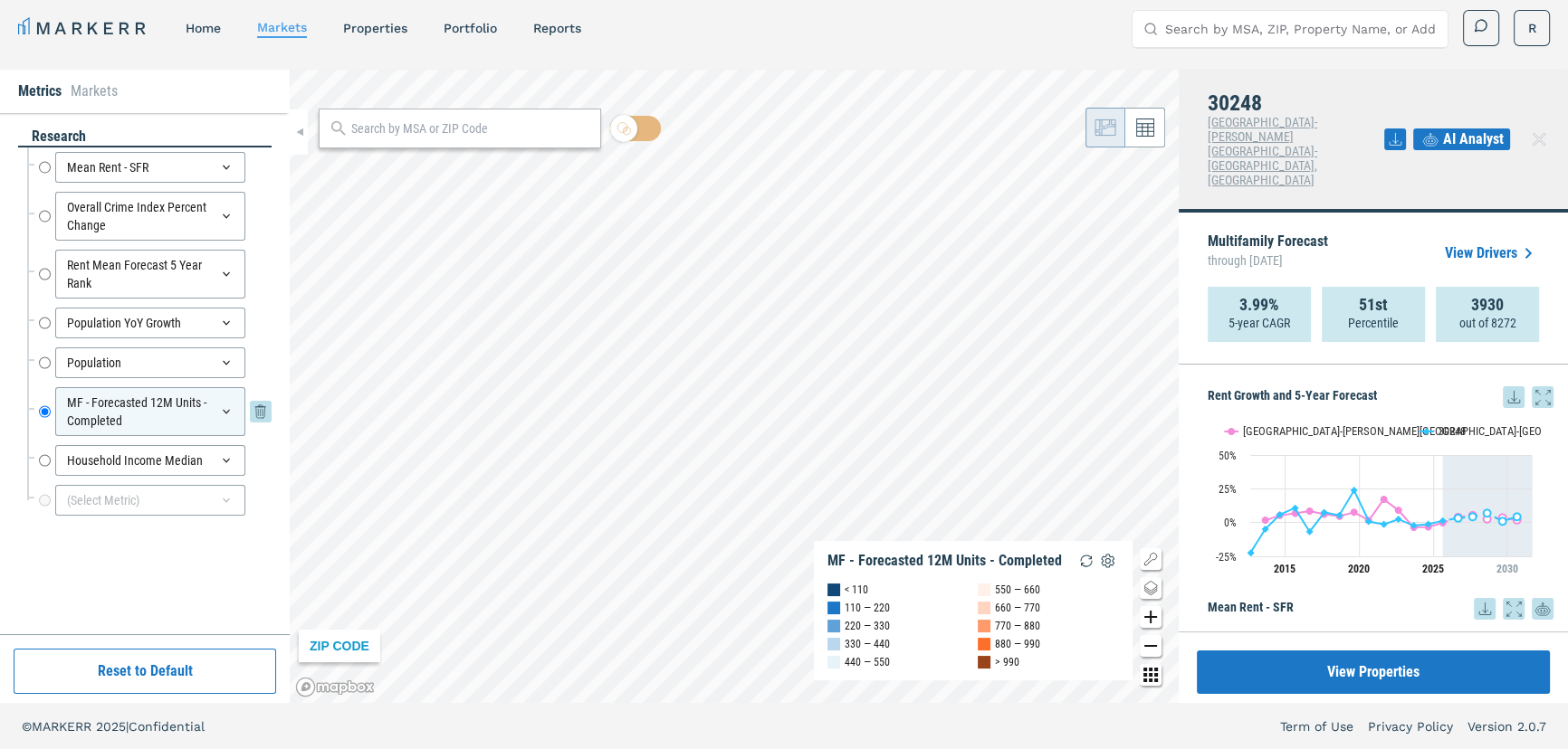
click at [152, 409] on div "MF - Forecasted 12M Units - Completed" at bounding box center [150, 411] width 190 height 49
click at [44, 409] on input "MF - Forecasted 12M Units - Completed" at bounding box center [45, 411] width 12 height 49
click at [232, 499] on icon at bounding box center [227, 501] width 15 height 15
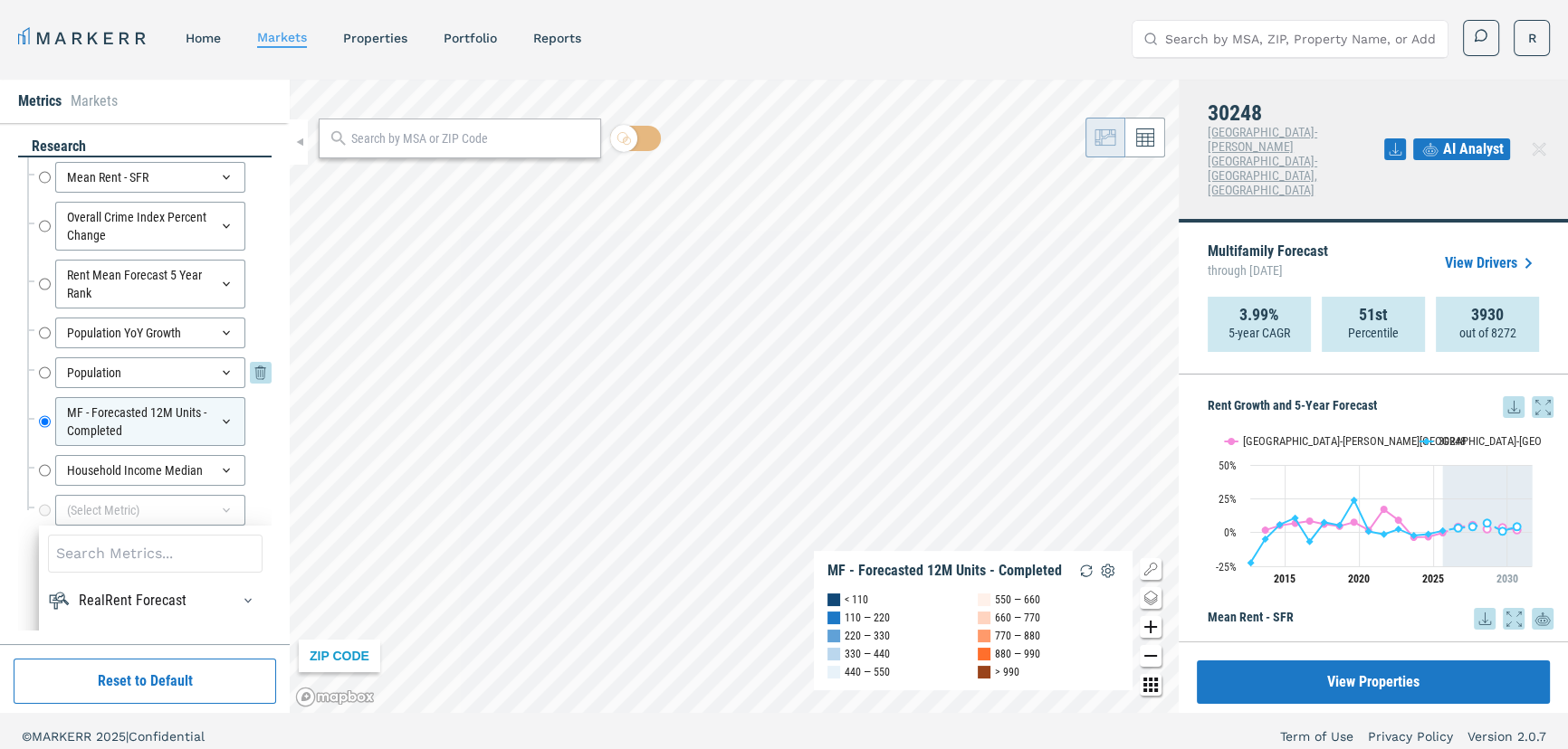
click at [43, 368] on input "Population" at bounding box center [45, 372] width 12 height 31
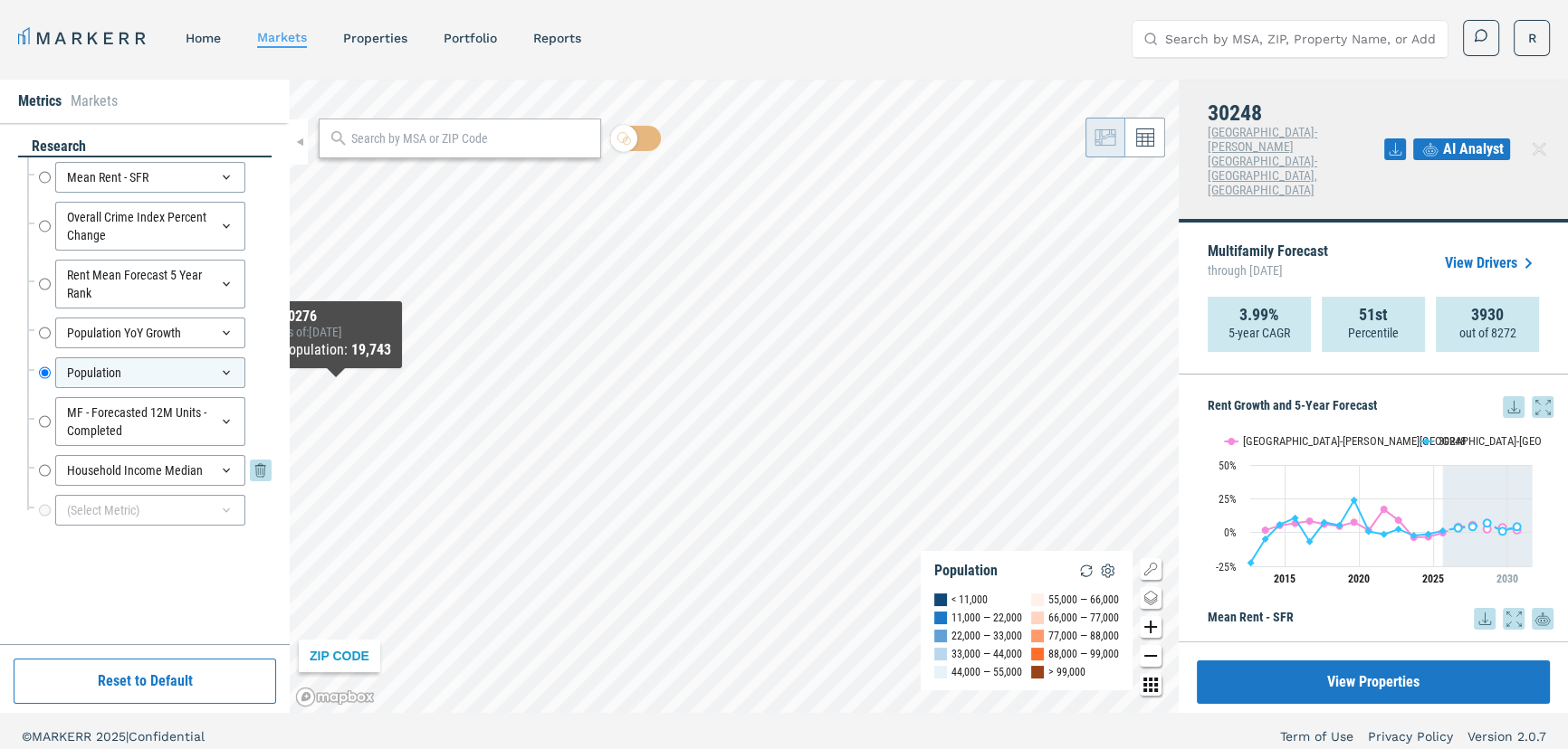
click at [42, 470] on input "Household Income Median" at bounding box center [45, 470] width 12 height 31
radio input "false"
radio input "true"
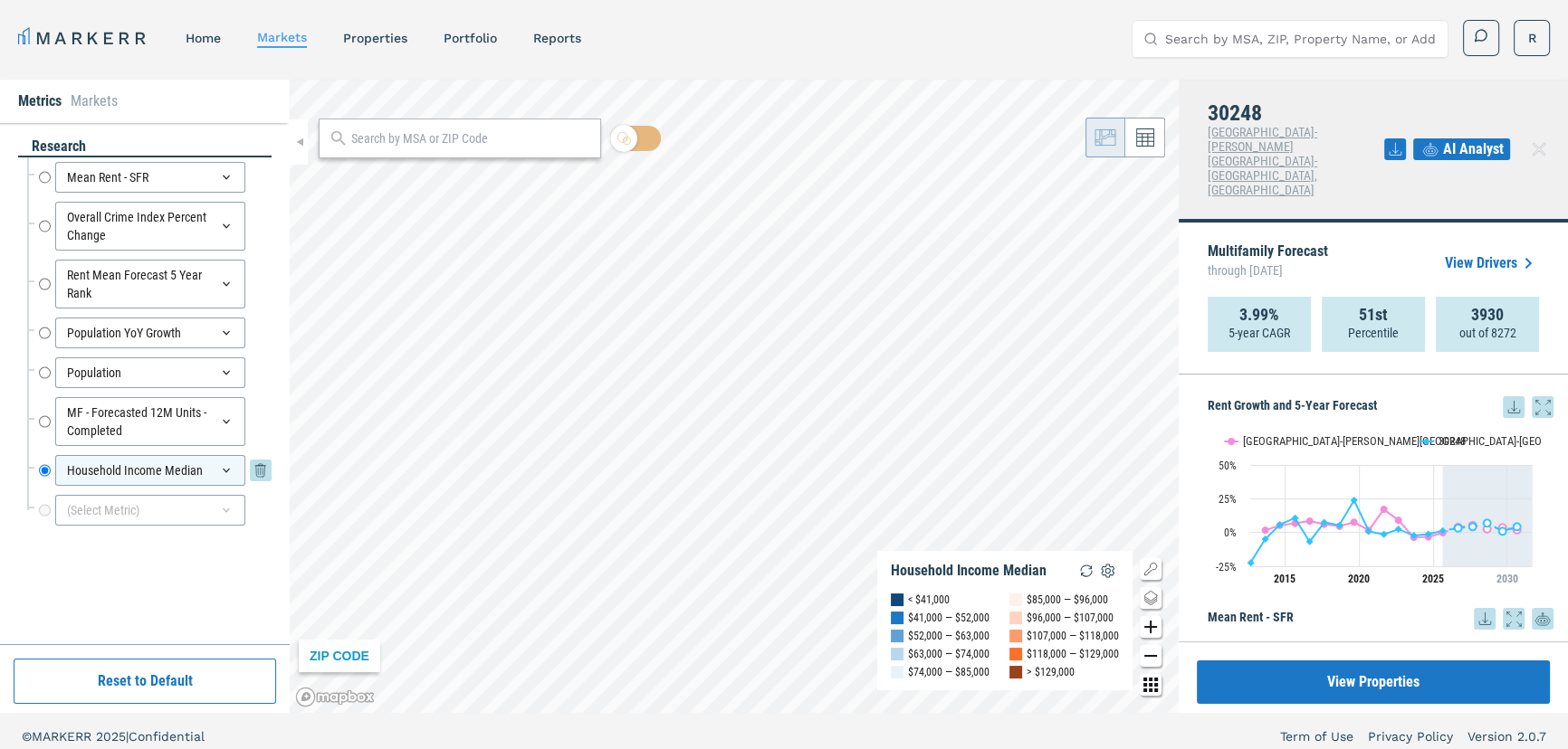
click at [227, 467] on icon at bounding box center [227, 471] width 15 height 15
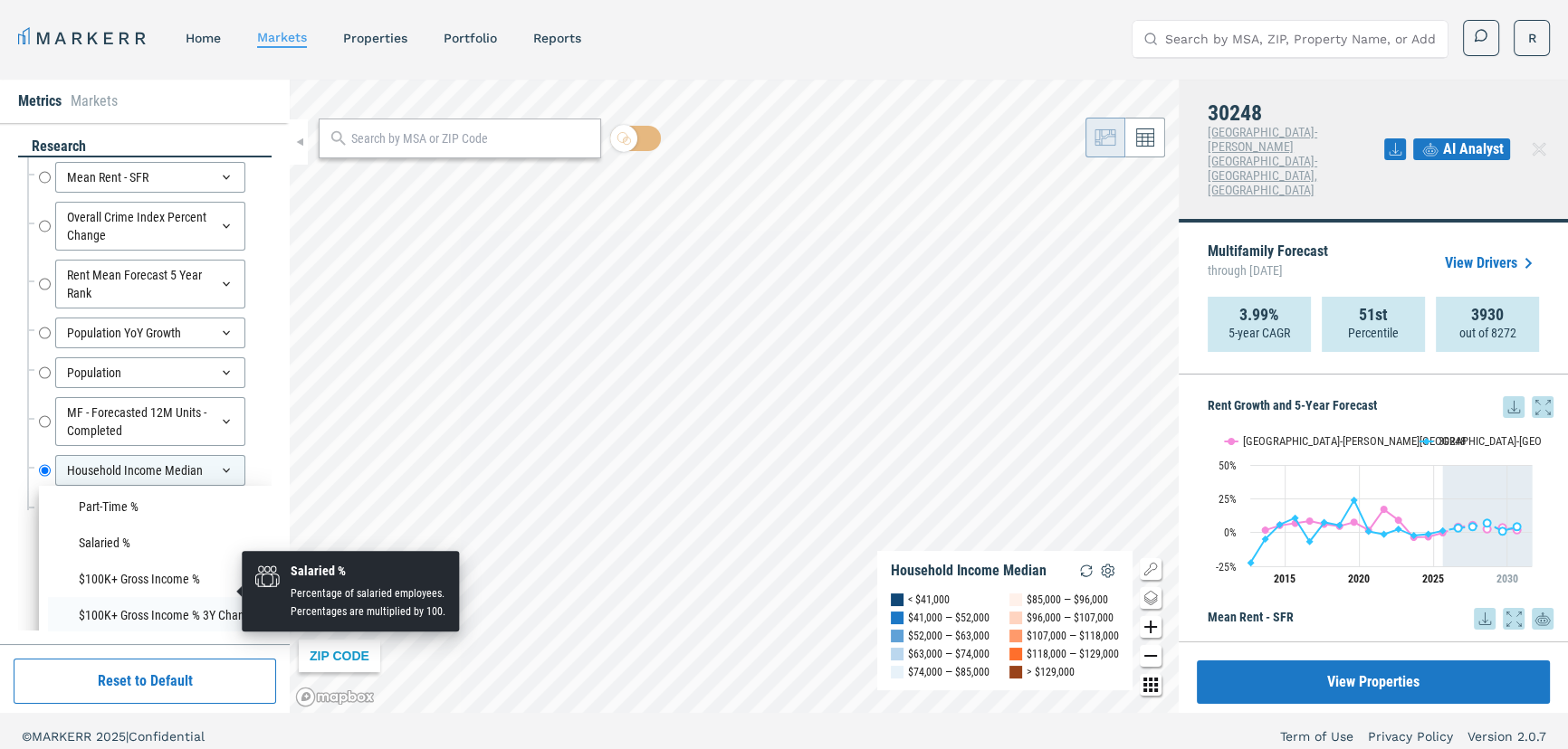
scroll to position [1397, 0]
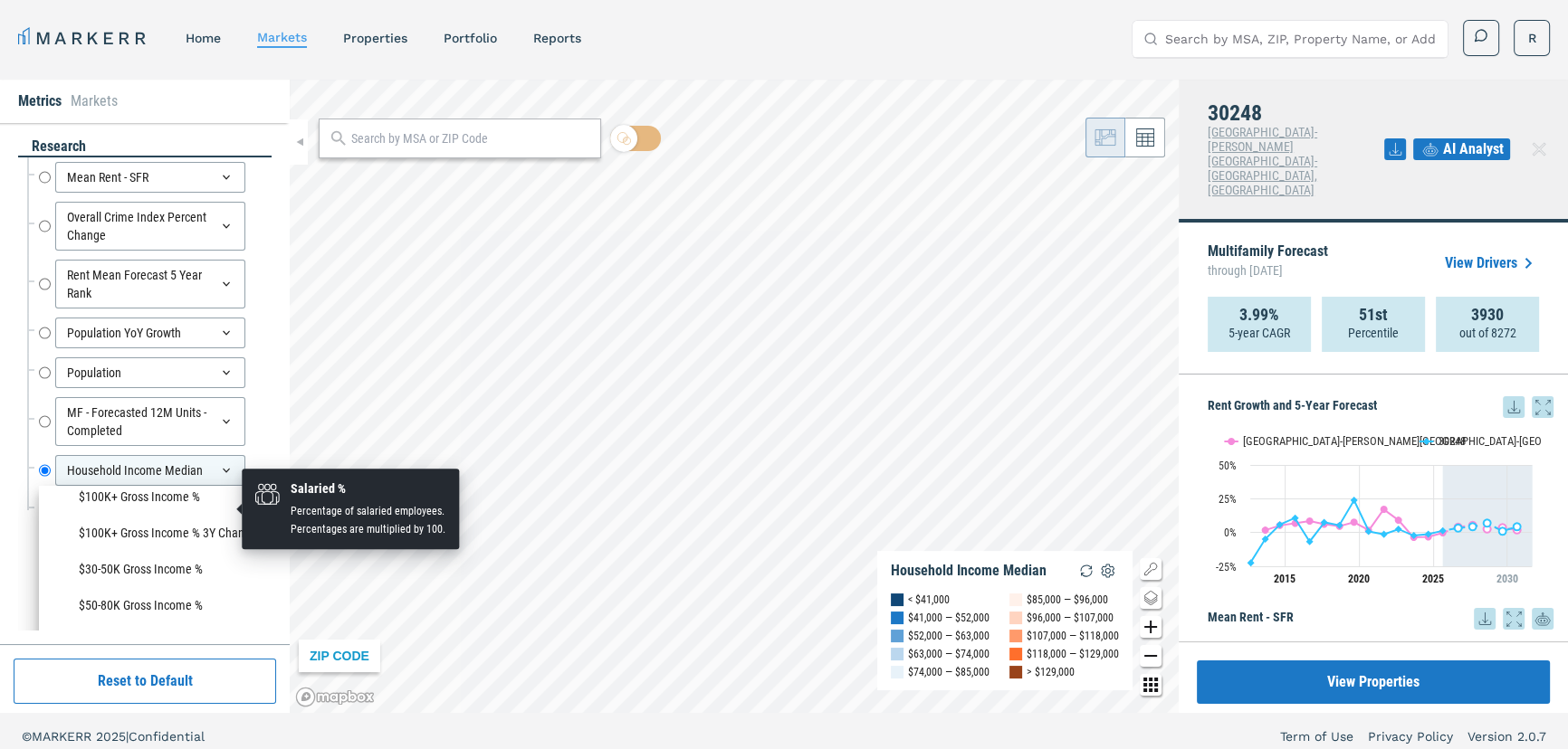
click at [119, 479] on li "Salaried %" at bounding box center [155, 460] width 215 height 36
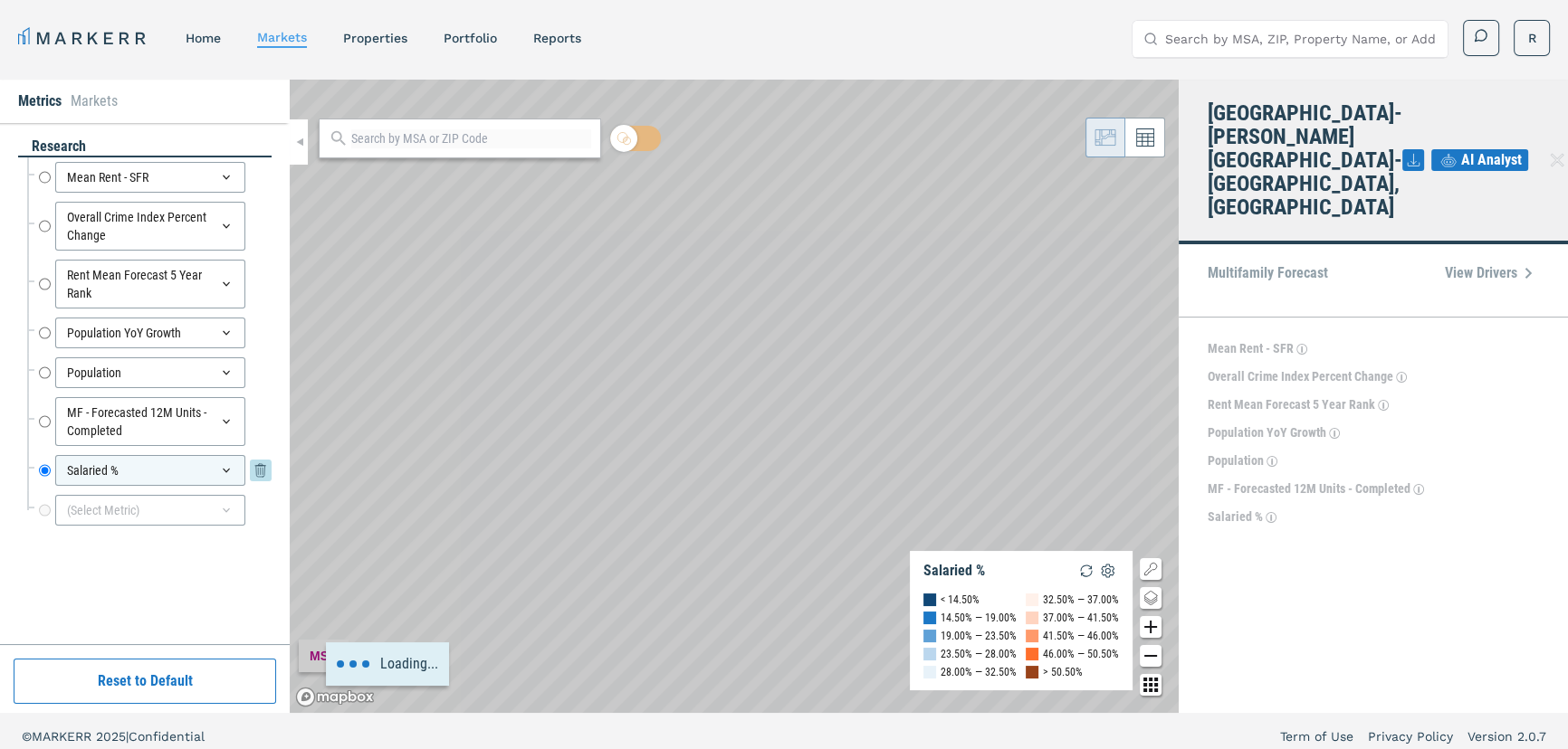
click at [222, 466] on icon at bounding box center [227, 471] width 15 height 15
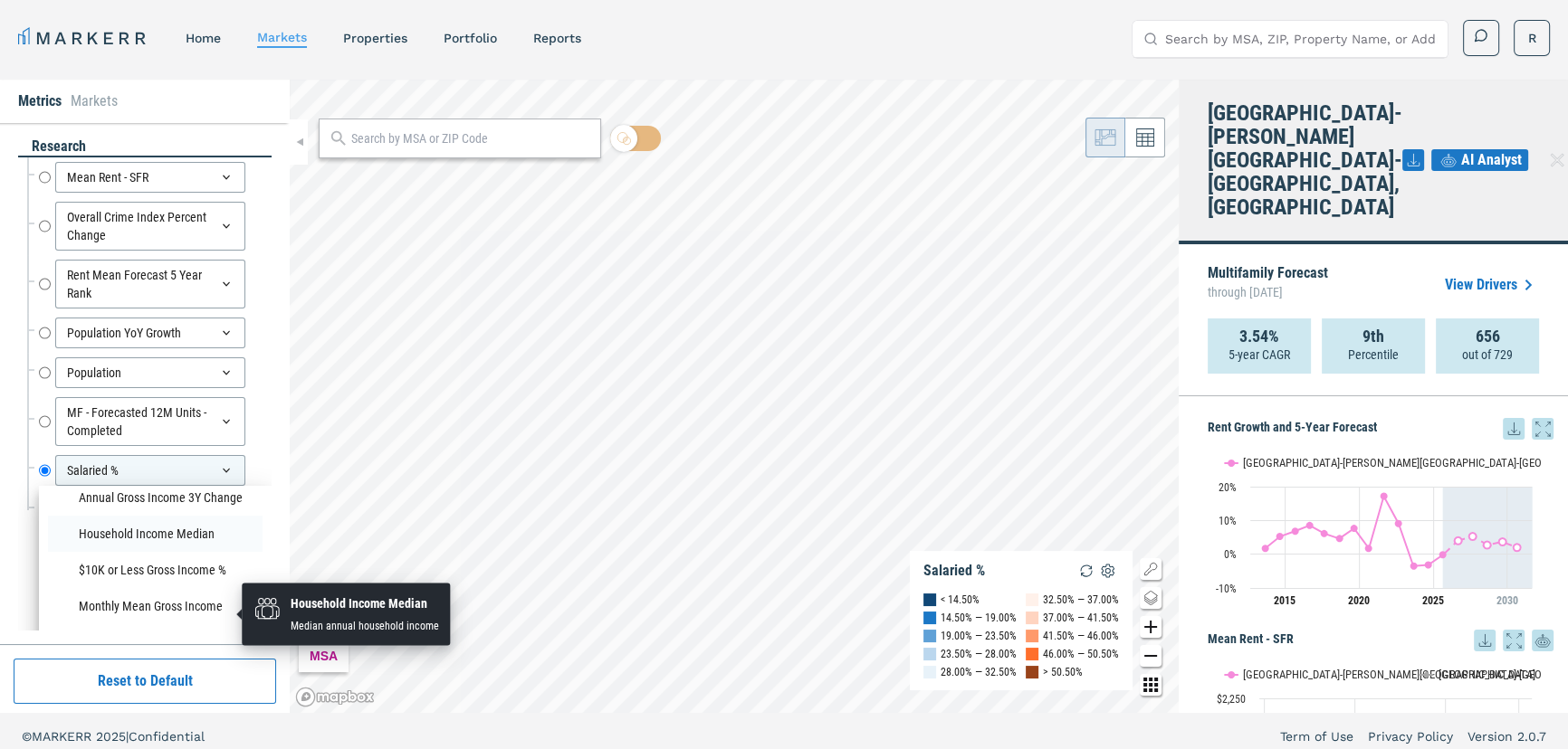
scroll to position [1618, 0]
click at [147, 552] on li "Household Income Median" at bounding box center [155, 534] width 215 height 36
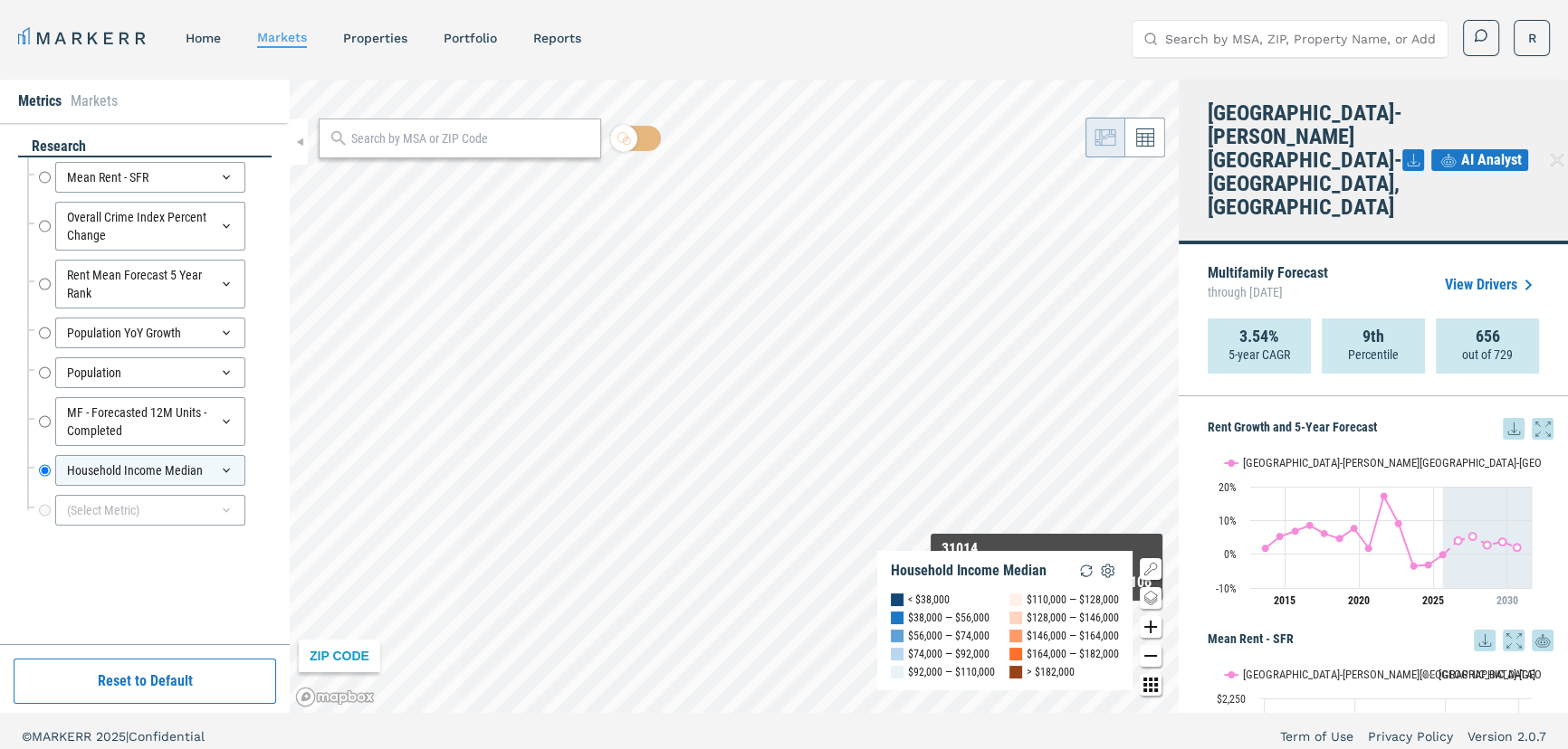
click at [1046, 619] on div "ZIP CODE Household Income Median < $38,000 $38,000 — $56,000 $56,000 — $74,000 …" at bounding box center [734, 395] width 889 height 633
click at [1213, 526] on div "Metrics Markets research Mean Rent - SFR Mean Rent - SFR Overall Crime Index Pe…" at bounding box center [784, 395] width 1568 height 633
click at [1298, 303] on div "Metrics Markets research Mean Rent - SFR Mean Rent - SFR Overall Crime Index Pe…" at bounding box center [784, 395] width 1568 height 633
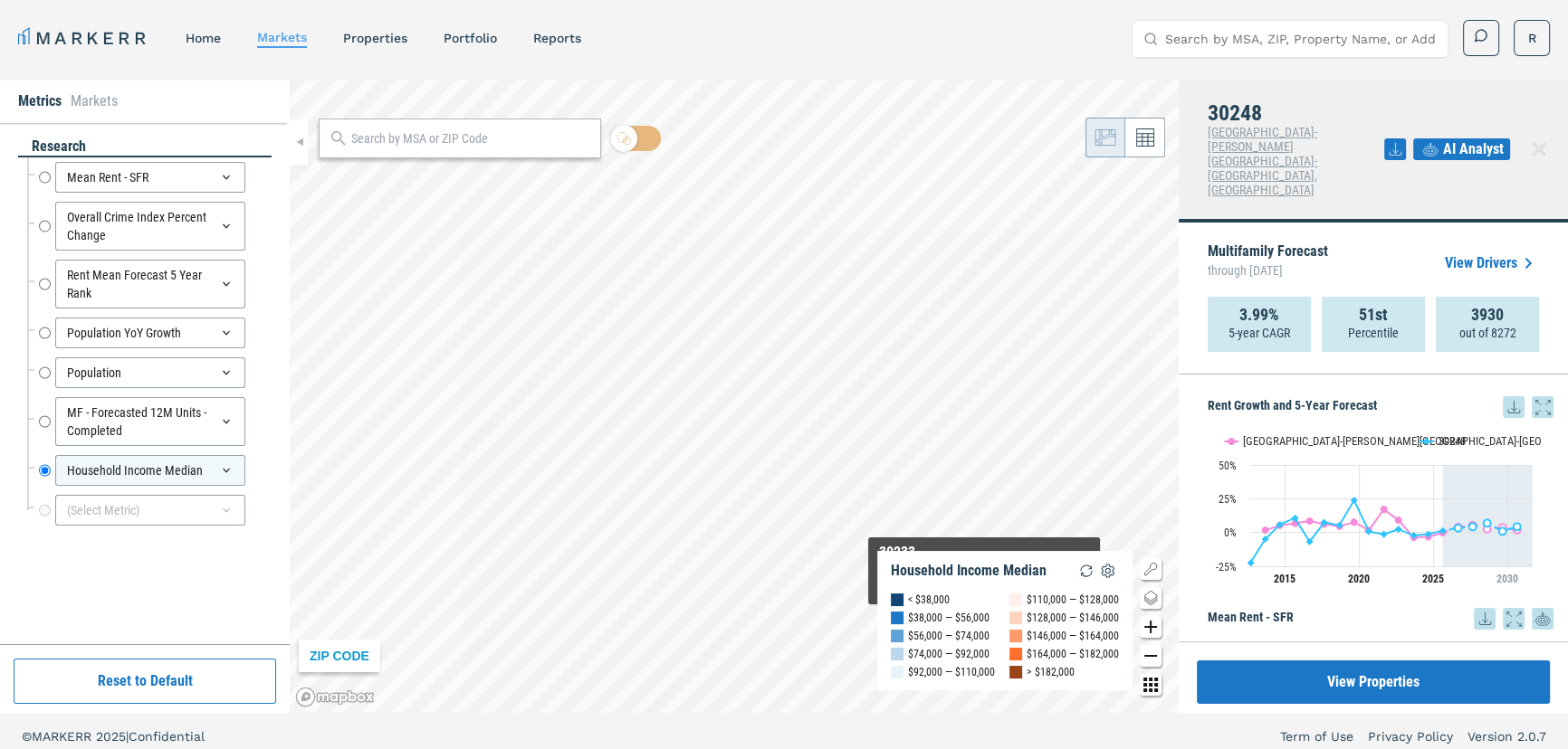
click at [984, 623] on div "ZIP CODE Household Income Median < $38,000 $38,000 — $56,000 $56,000 — $74,000 …" at bounding box center [734, 395] width 889 height 633
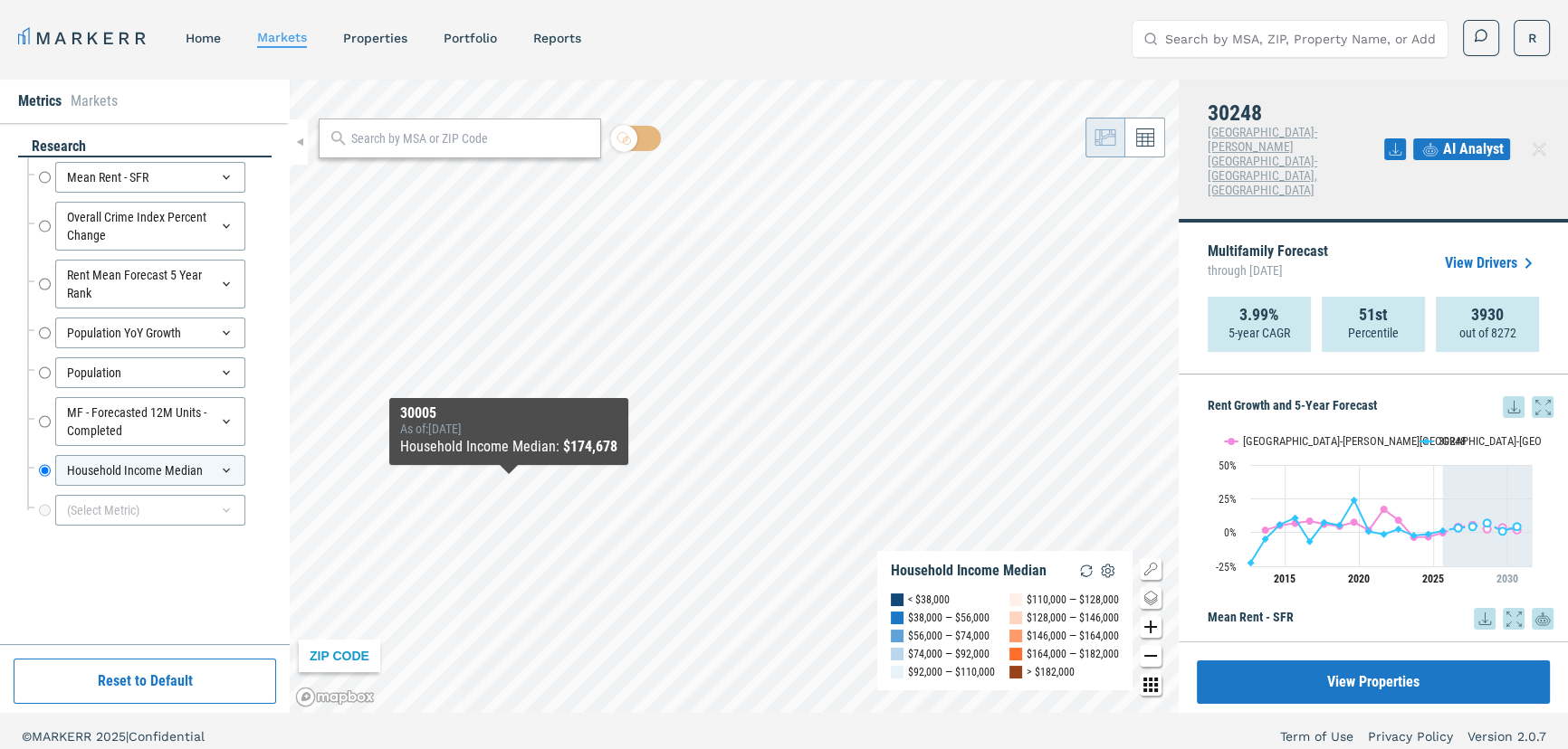
scroll to position [10, 0]
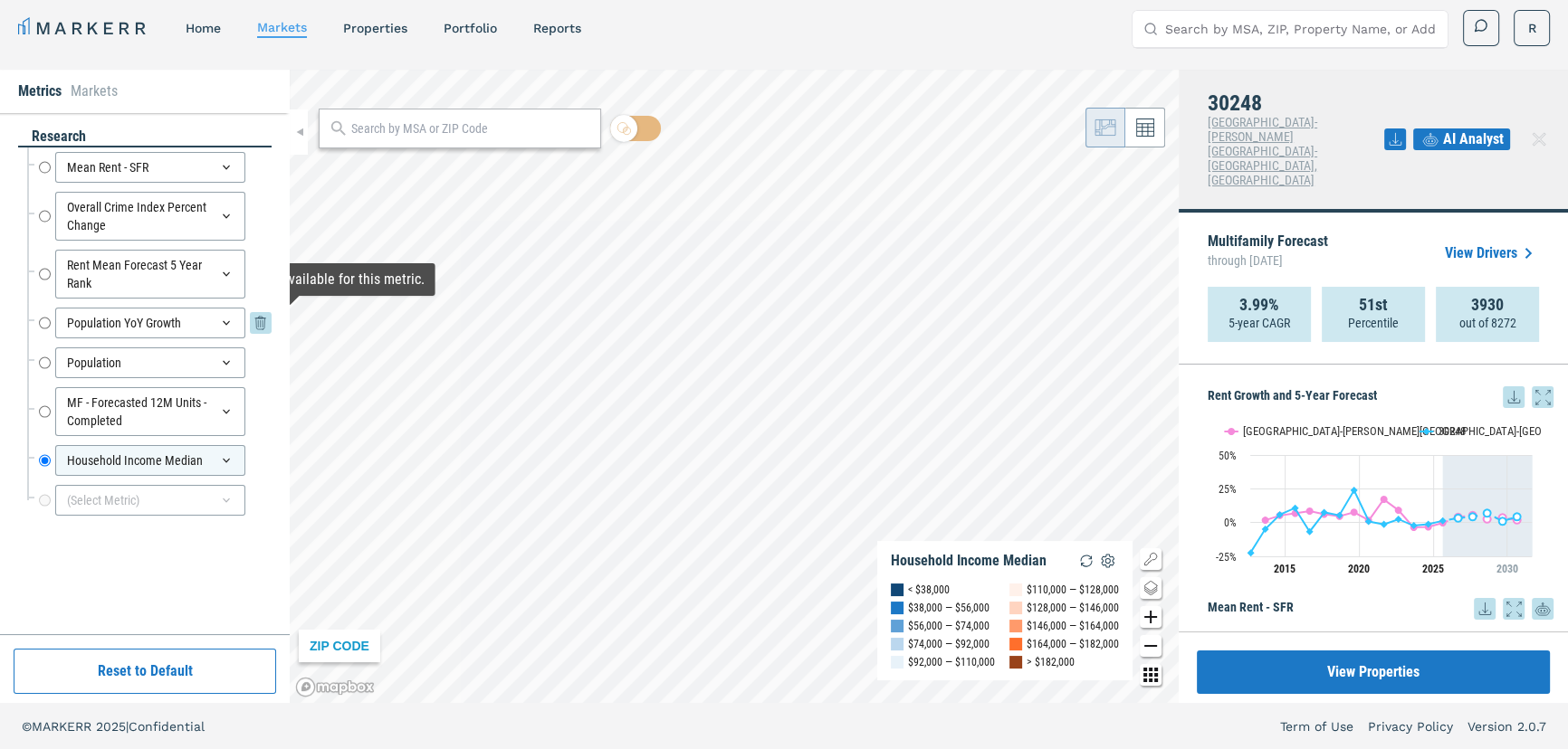
click at [45, 317] on input "Population YoY Growth" at bounding box center [45, 323] width 12 height 31
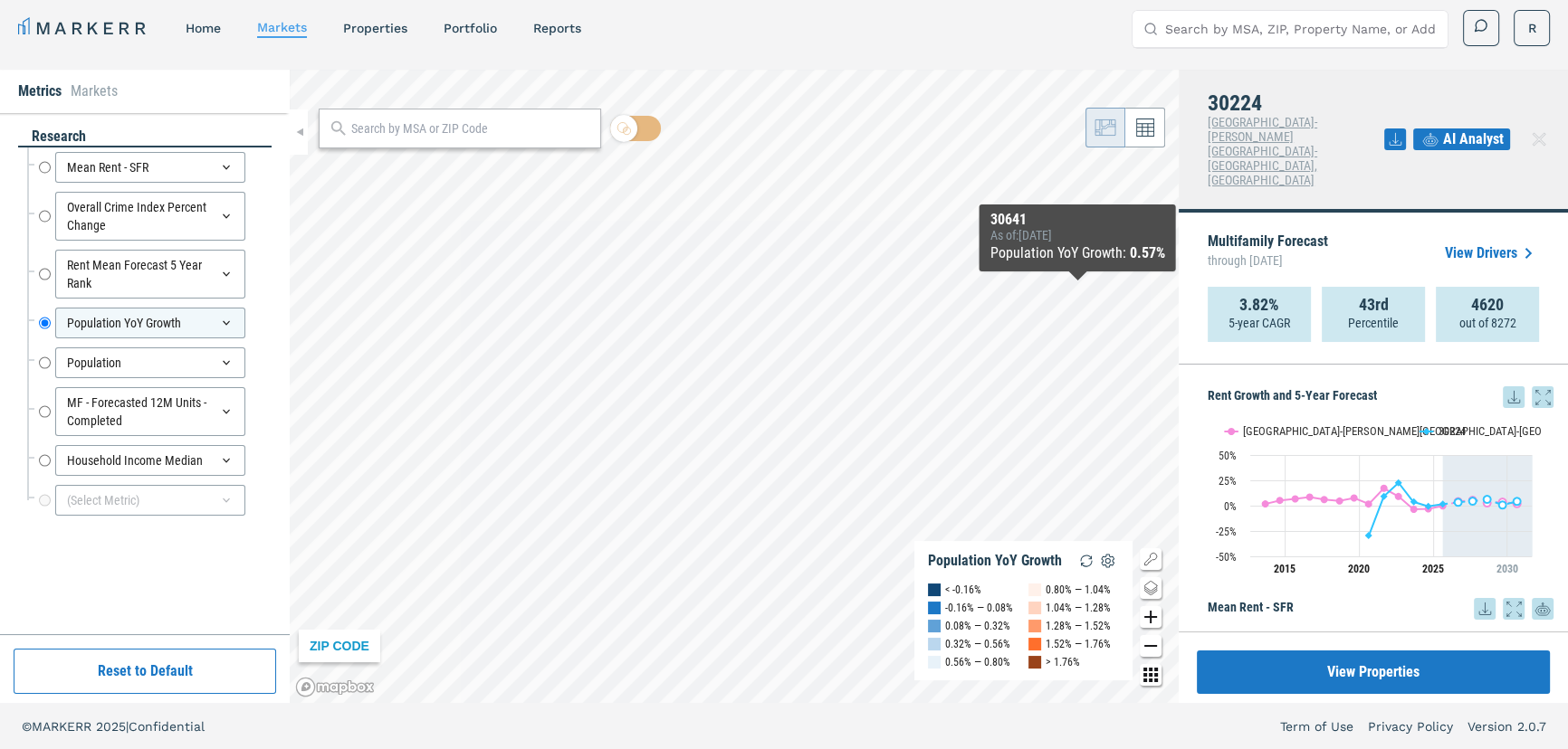
scroll to position [0, 0]
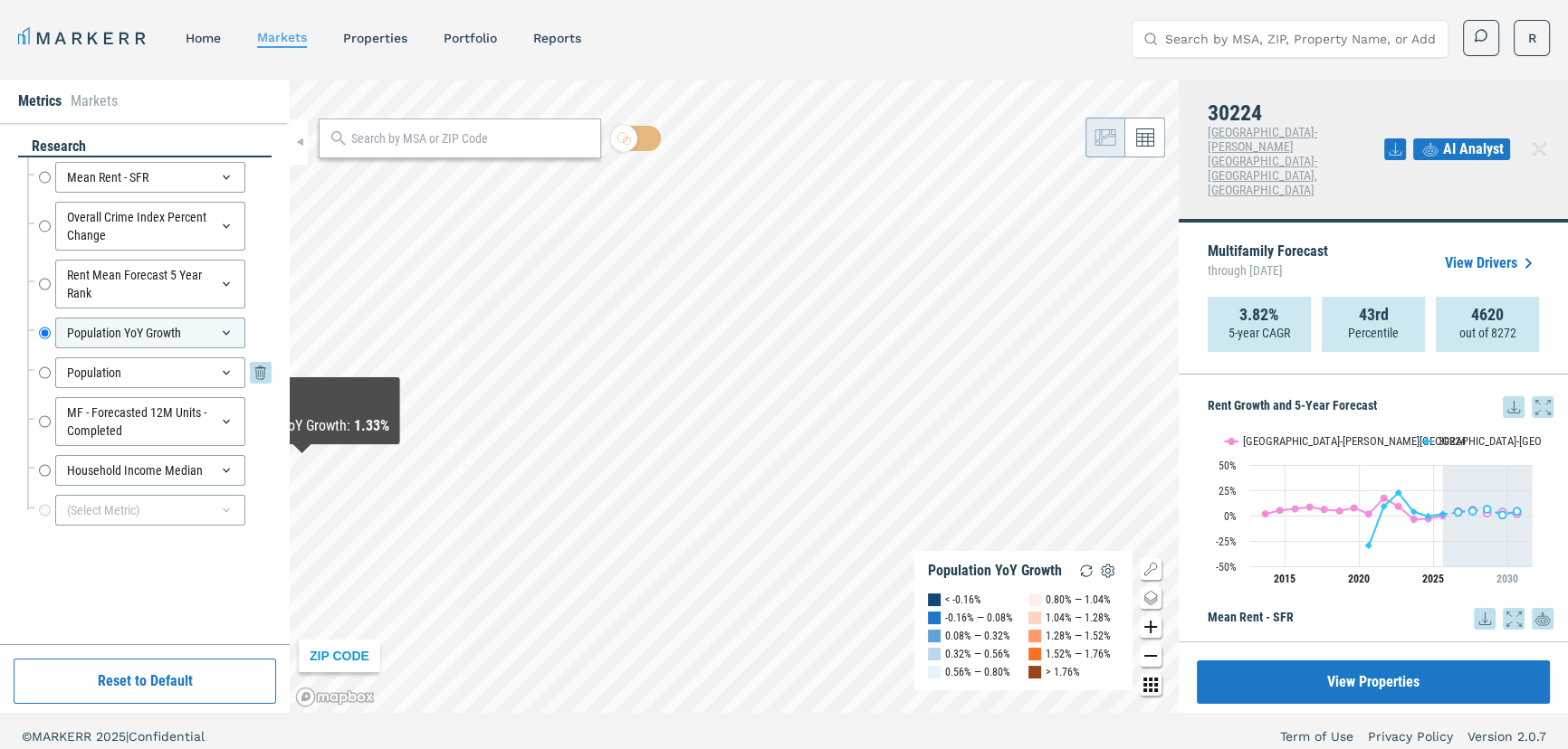
click at [38, 375] on div "Population Population" at bounding box center [149, 372] width 245 height 40
click at [43, 371] on input "Population" at bounding box center [45, 372] width 12 height 31
radio input "false"
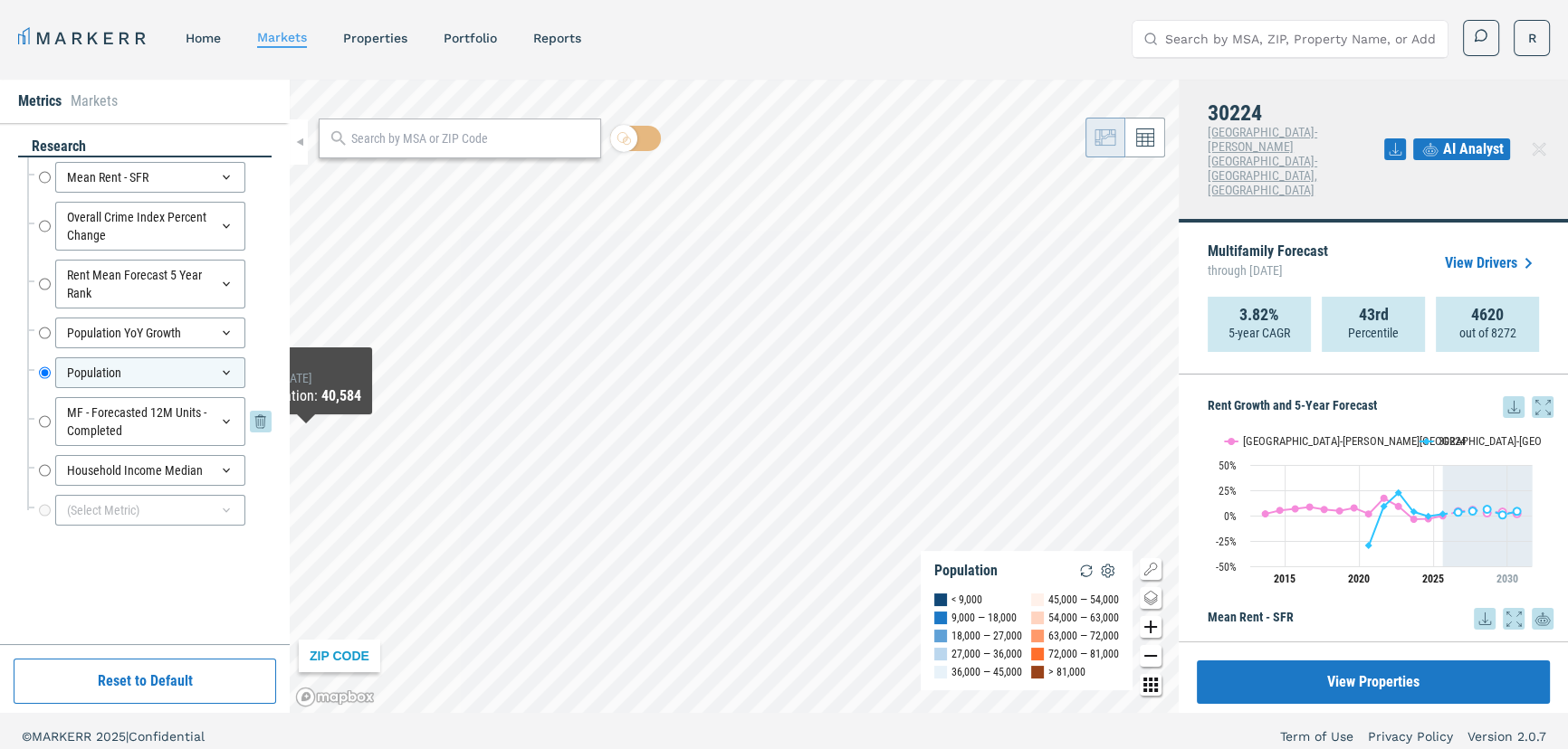
click at [41, 420] on input "MF - Forecasted 12M Units - Completed" at bounding box center [45, 422] width 12 height 49
radio input "false"
radio input "true"
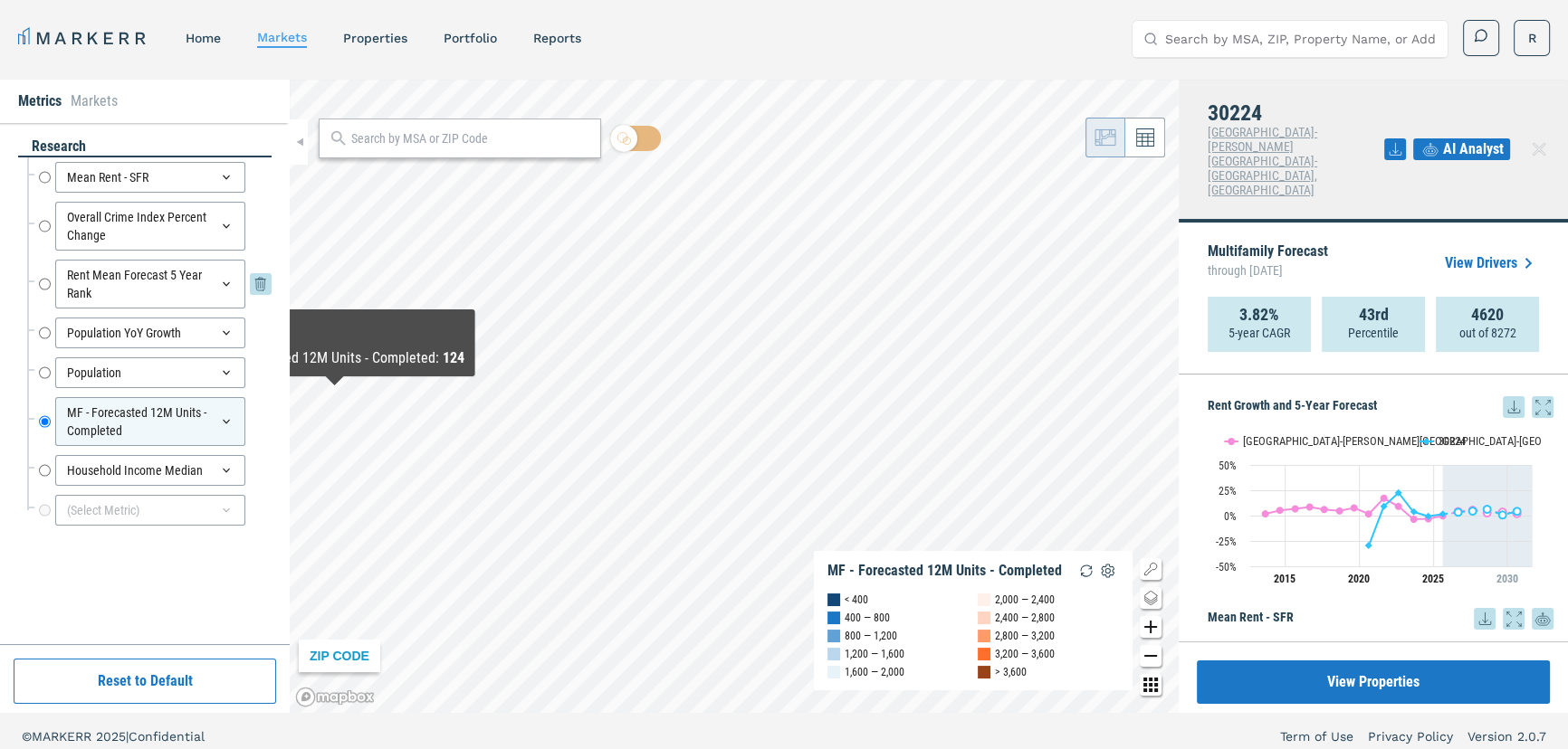
scroll to position [10, 0]
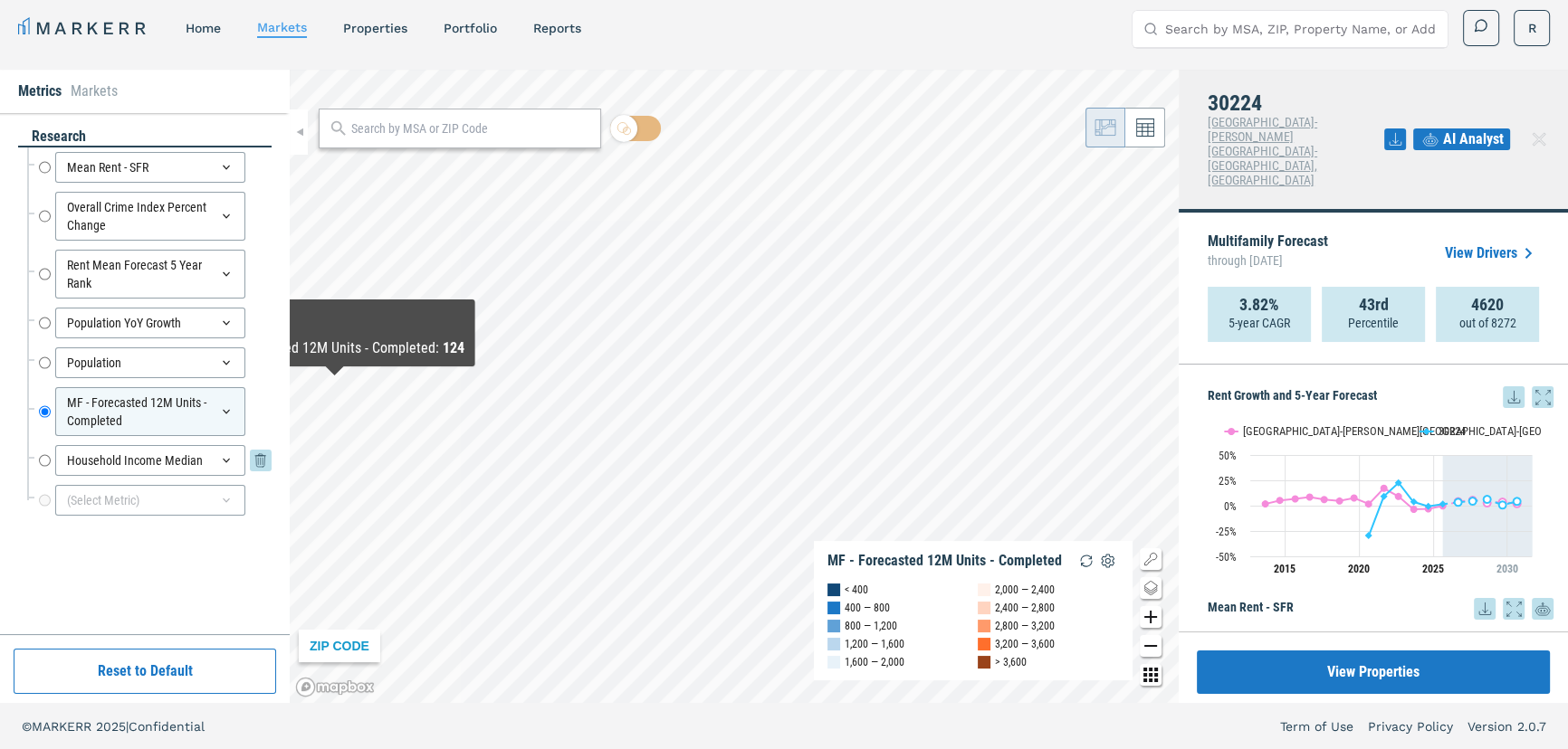
click at [230, 459] on icon at bounding box center [227, 461] width 15 height 15
click at [128, 282] on div "Rent Mean Forecast 5 Year Rank" at bounding box center [150, 274] width 190 height 49
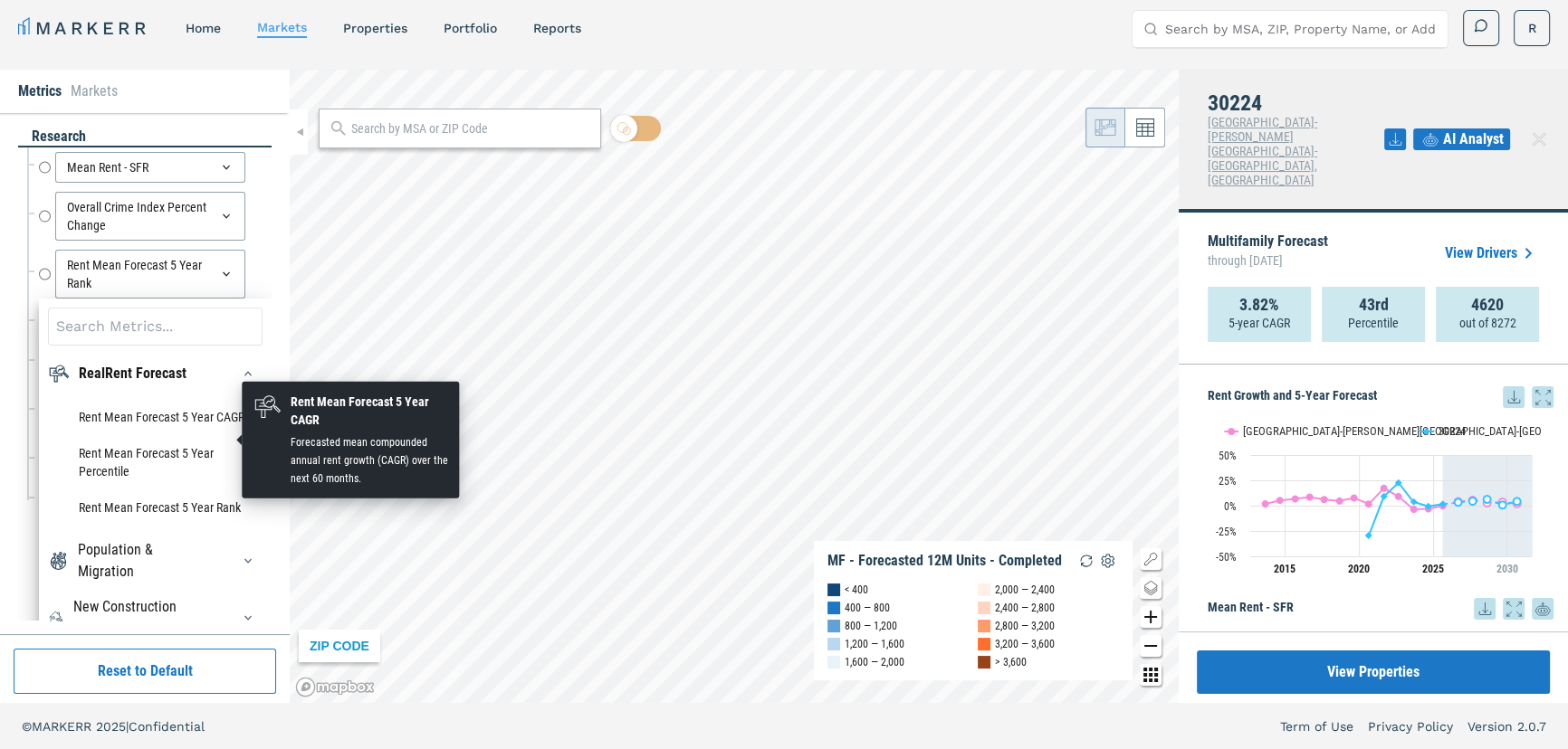
scroll to position [0, 0]
